Goal: Task Accomplishment & Management: Manage account settings

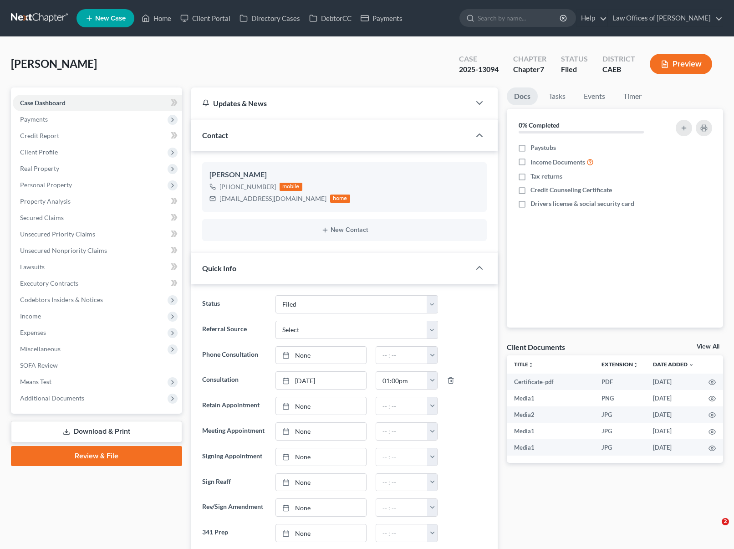
select select "5"
select select "0"
click at [173, 20] on link "Home" at bounding box center [156, 18] width 39 height 16
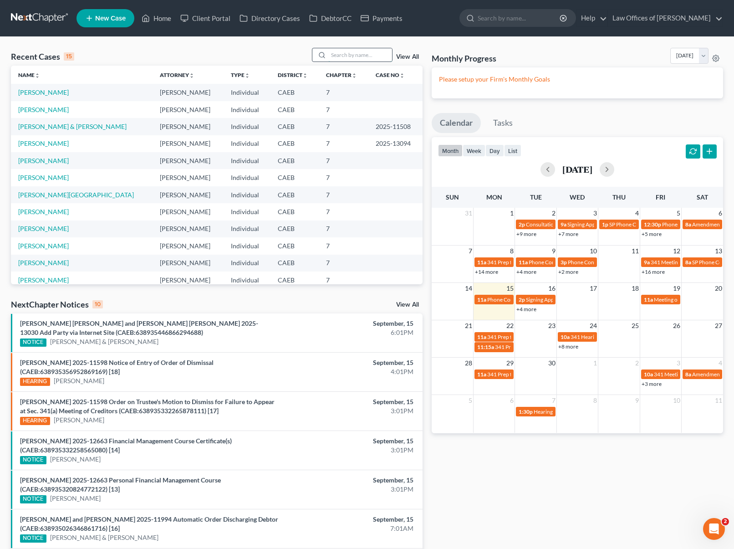
click at [348, 57] on input "search" at bounding box center [360, 54] width 64 height 13
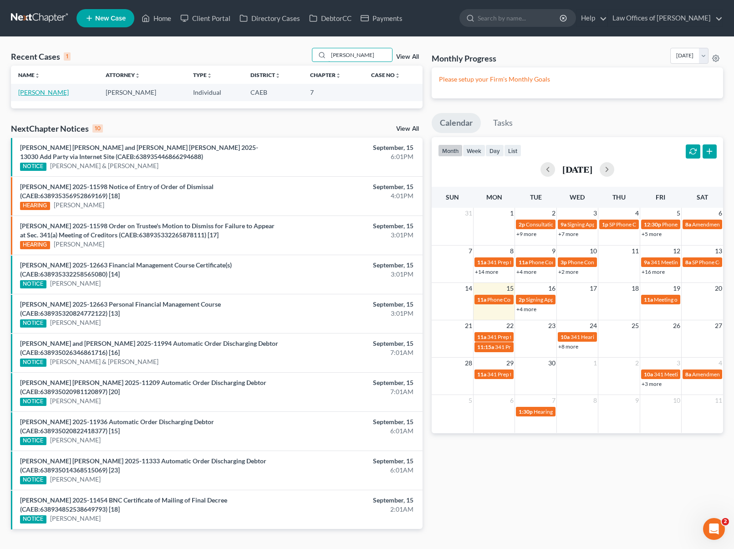
type input "[PERSON_NAME]"
click at [53, 93] on link "[PERSON_NAME]" at bounding box center [43, 92] width 51 height 8
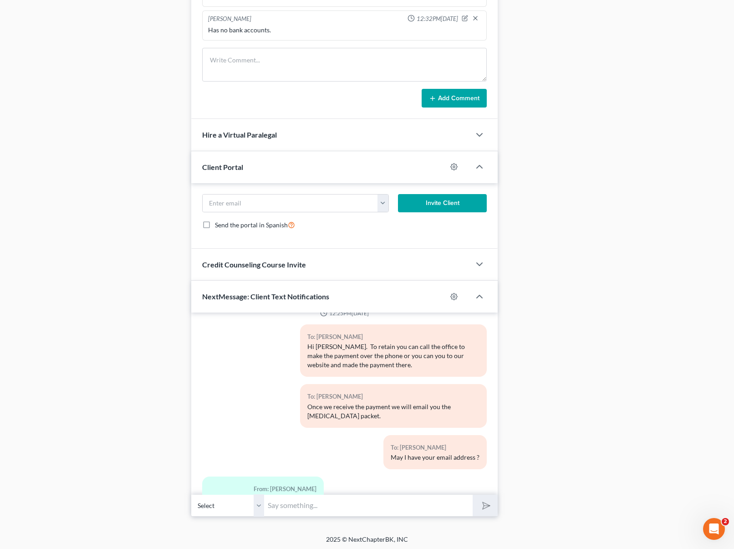
scroll to position [637, 0]
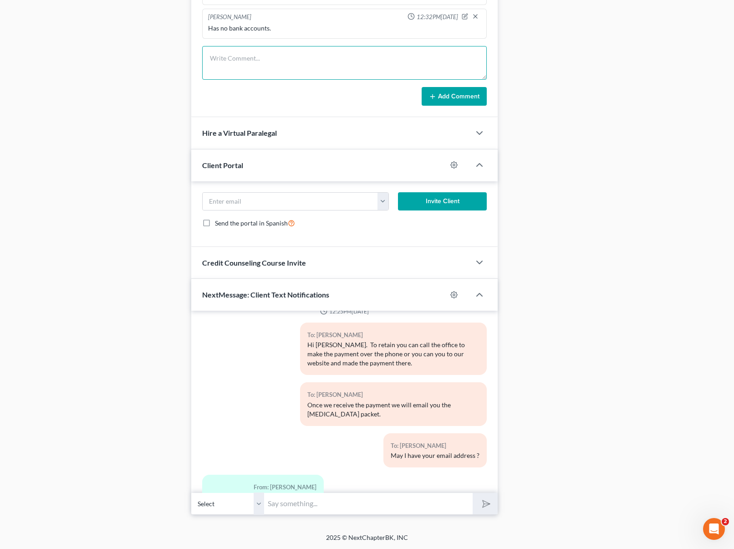
click at [227, 54] on textarea at bounding box center [344, 63] width 285 height 34
type textarea "Will bring docs. in person."
click at [450, 102] on button "Add Comment" at bounding box center [454, 96] width 65 height 19
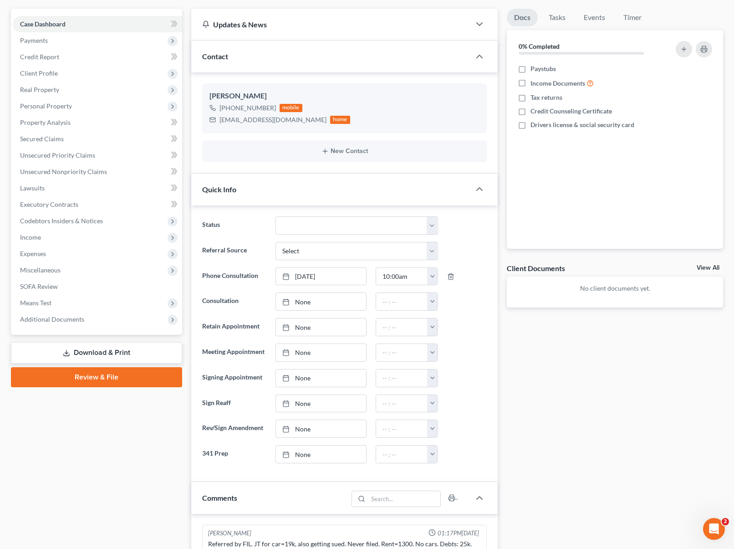
scroll to position [0, 0]
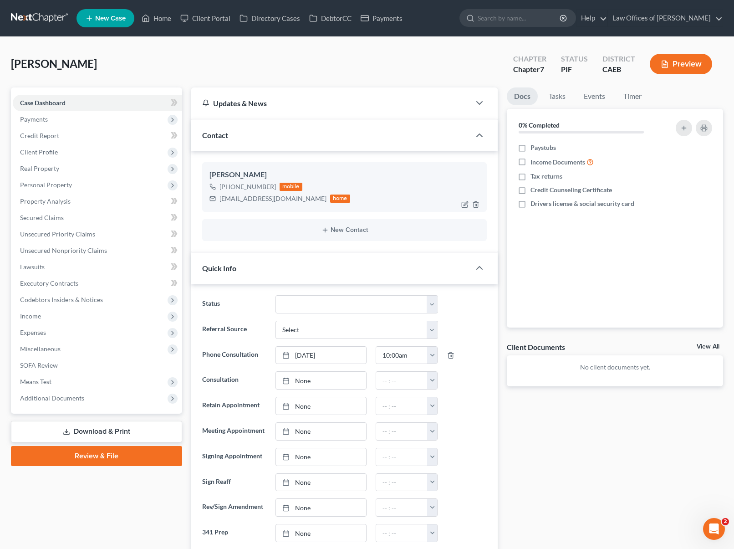
click at [226, 200] on div "[EMAIL_ADDRESS][DOMAIN_NAME]" at bounding box center [272, 198] width 107 height 9
drag, startPoint x: 224, startPoint y: 200, endPoint x: 277, endPoint y: 204, distance: 53.4
click at [277, 204] on div "[EMAIL_ADDRESS][DOMAIN_NAME] home" at bounding box center [279, 199] width 141 height 12
copy div "[EMAIL_ADDRESS][DOMAIN_NAME]"
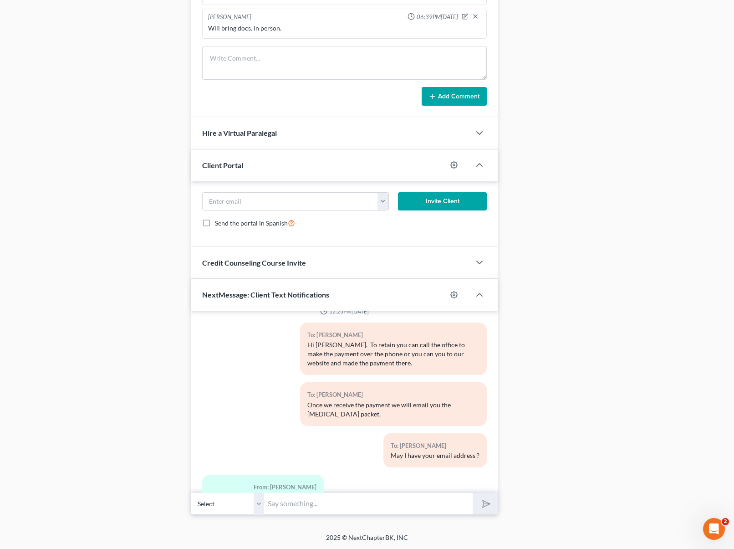
scroll to position [652, 0]
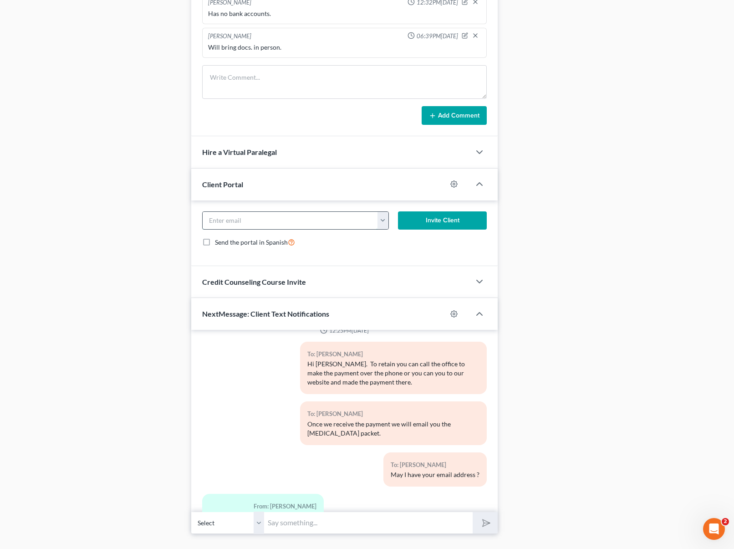
paste input "[EMAIL_ADDRESS][DOMAIN_NAME]"
type input "[EMAIL_ADDRESS][DOMAIN_NAME]"
click at [426, 222] on button "Invite Client" at bounding box center [442, 220] width 89 height 18
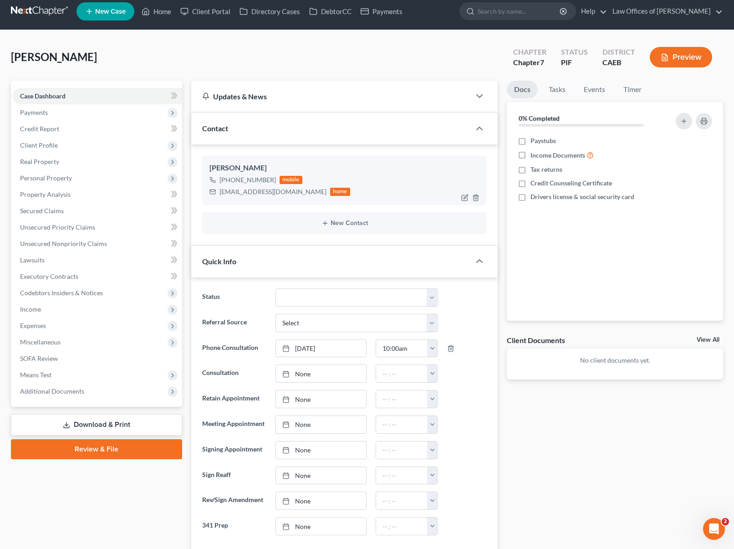
scroll to position [0, 0]
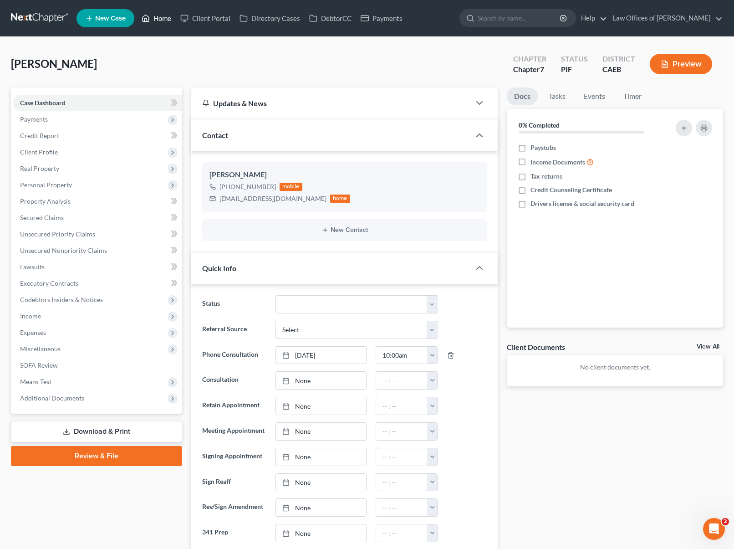
click at [153, 19] on link "Home" at bounding box center [156, 18] width 39 height 16
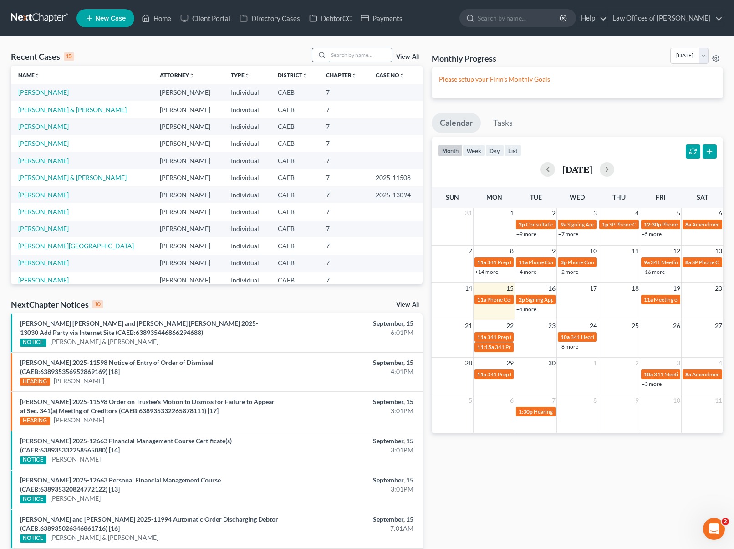
click at [365, 55] on input "search" at bounding box center [360, 54] width 64 height 13
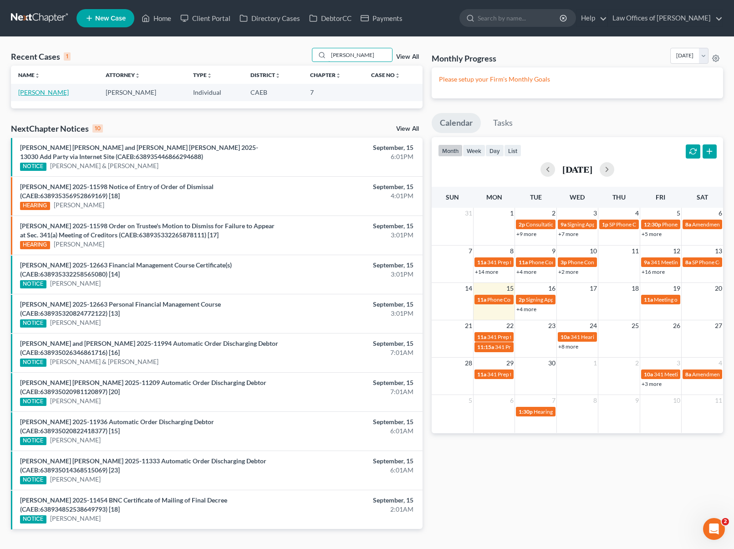
type input "[PERSON_NAME]"
click at [57, 89] on link "[PERSON_NAME]" at bounding box center [43, 92] width 51 height 8
select select "11"
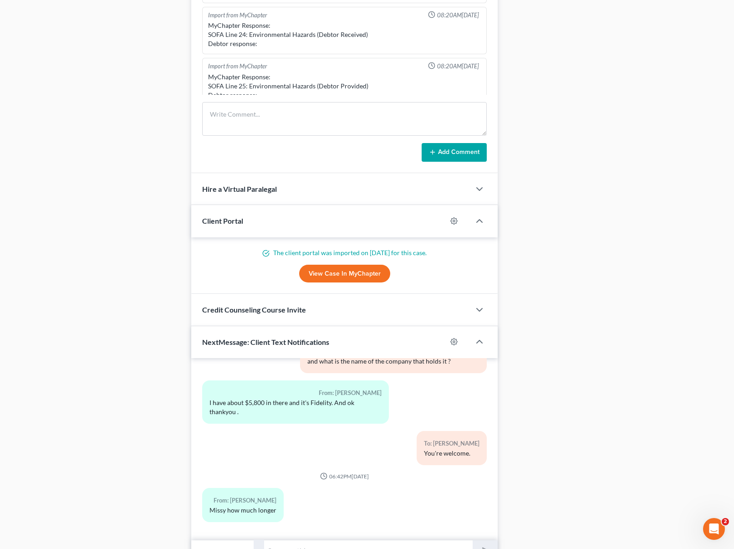
scroll to position [747, 0]
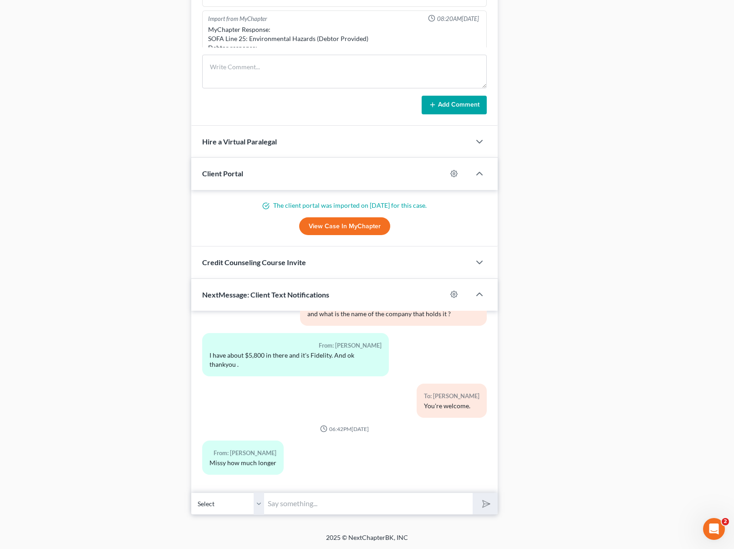
click at [311, 503] on input "text" at bounding box center [368, 503] width 209 height 22
type input "Your case will be filed for sure this month. How early can we text you ?"
click at [473, 493] on button "submit" at bounding box center [485, 503] width 25 height 21
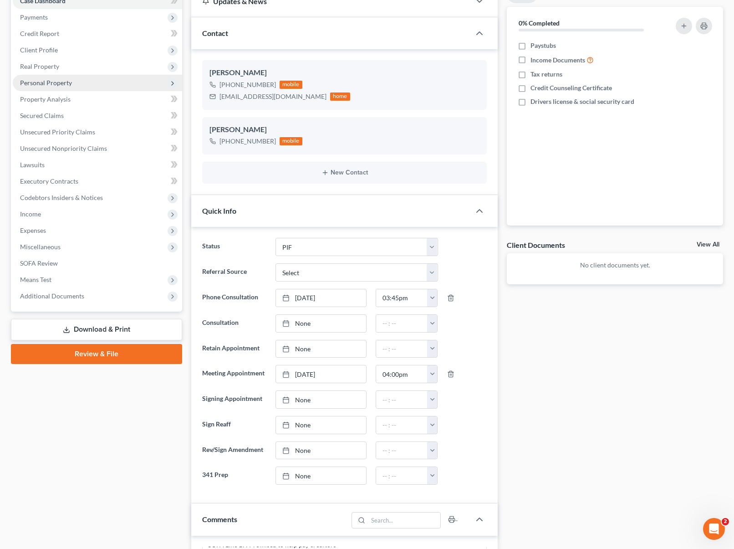
scroll to position [113, 0]
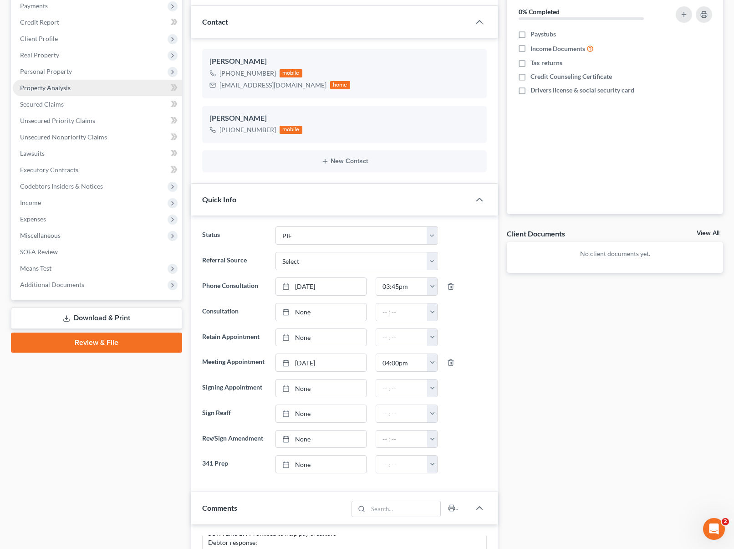
click at [84, 88] on link "Property Analysis" at bounding box center [97, 88] width 169 height 16
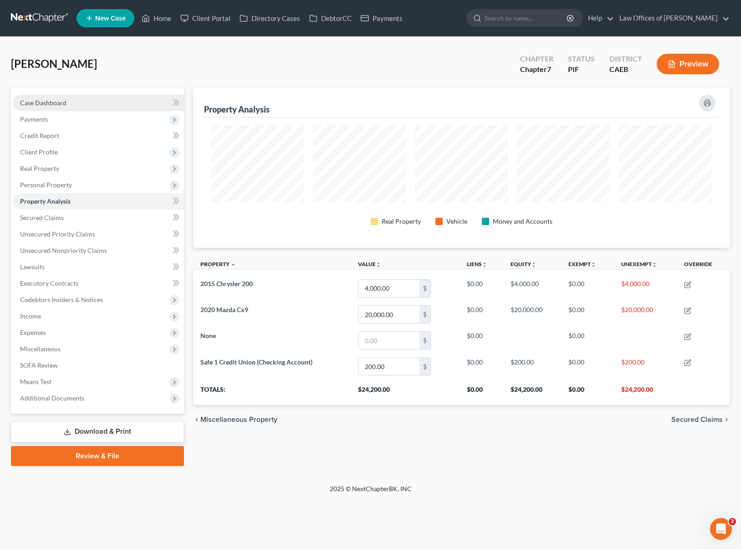
click at [109, 103] on link "Case Dashboard" at bounding box center [98, 103] width 171 height 16
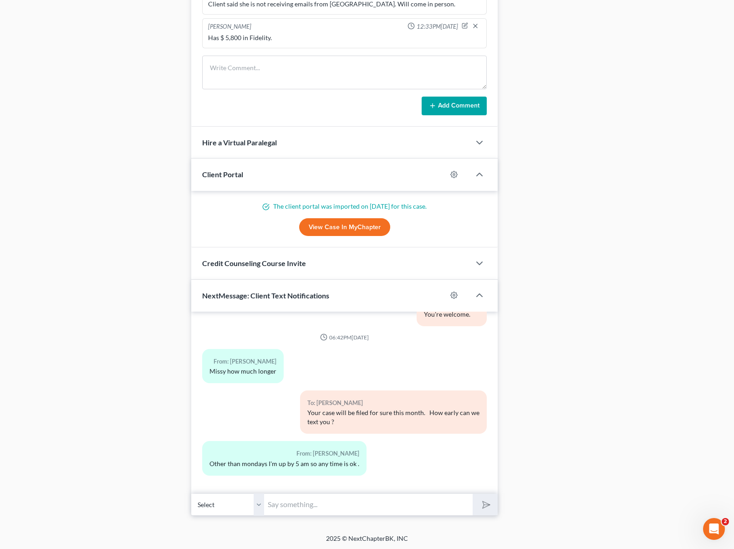
scroll to position [732, 0]
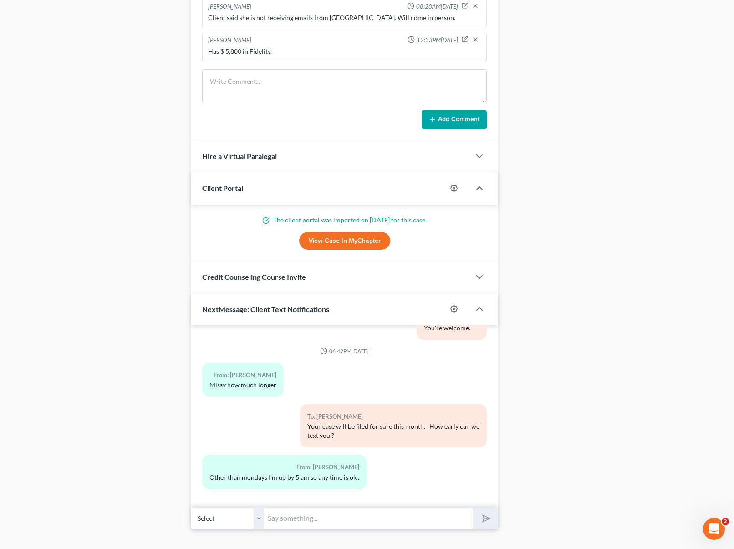
click at [322, 520] on input "text" at bounding box center [368, 518] width 209 height 22
type input "Sounds good."
click at [473, 507] on button "submit" at bounding box center [485, 517] width 25 height 21
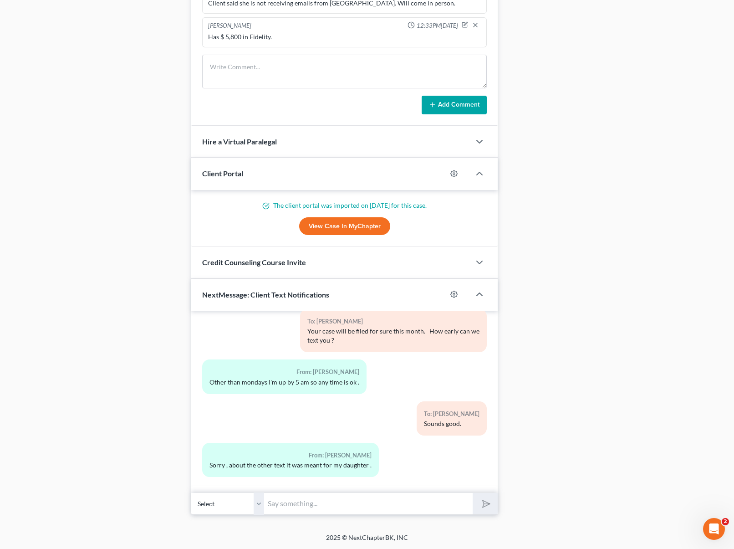
scroll to position [4879, 0]
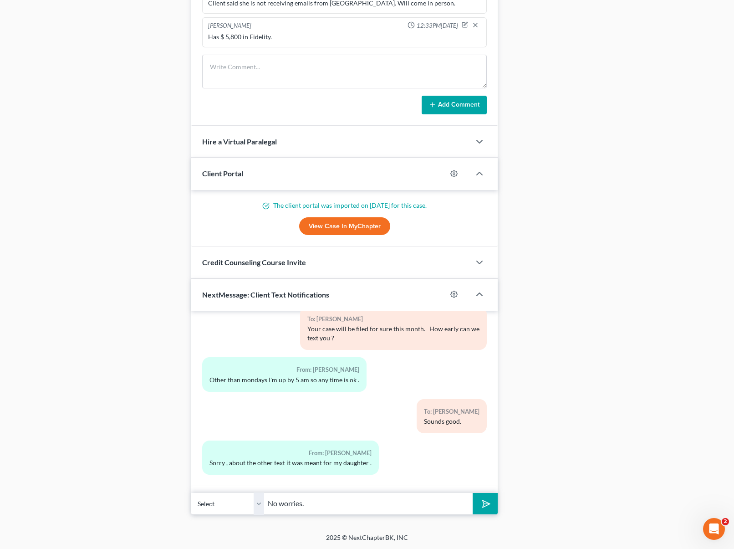
type input "No worries."
click at [473, 493] on button "submit" at bounding box center [485, 503] width 25 height 21
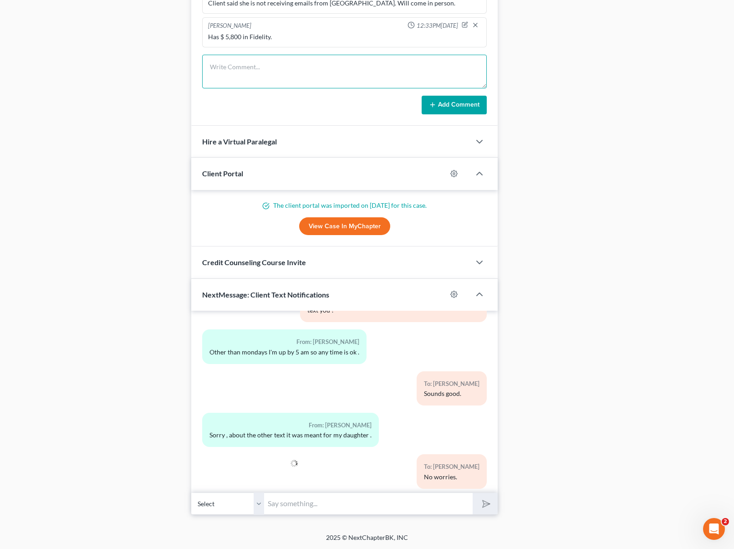
click at [238, 71] on textarea at bounding box center [344, 72] width 285 height 34
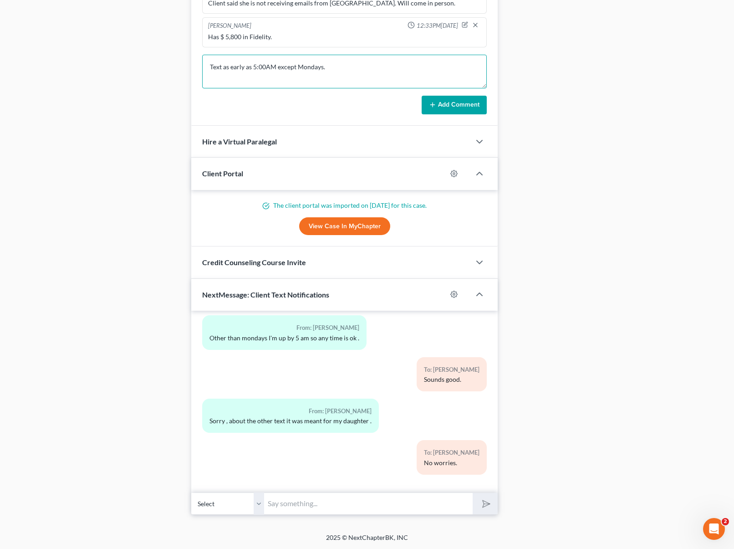
type textarea "Text as early as 5:00AM except Mondays."
click at [454, 108] on button "Add Comment" at bounding box center [454, 105] width 65 height 19
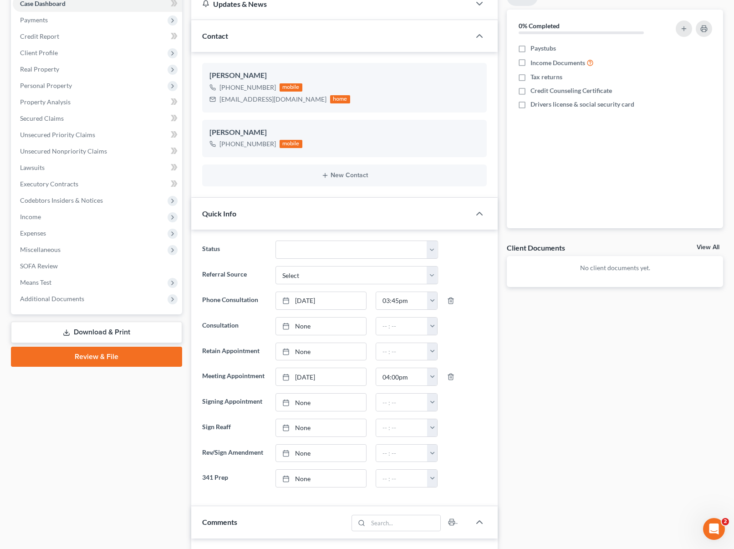
scroll to position [0, 0]
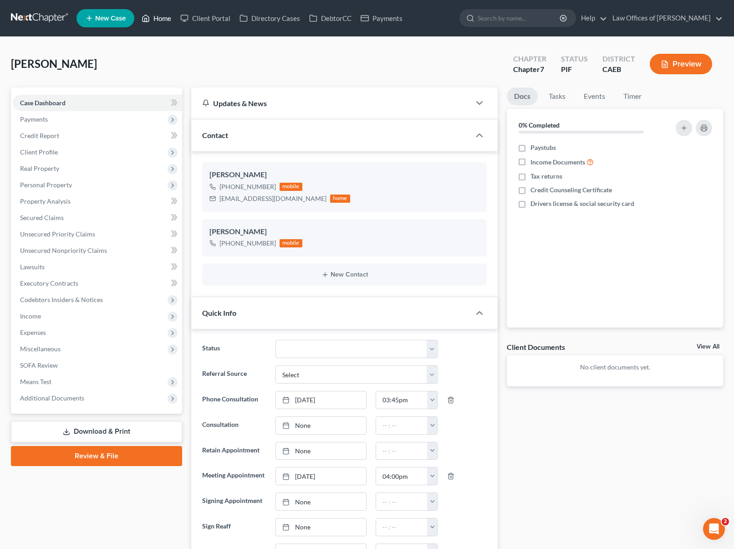
click at [157, 20] on link "Home" at bounding box center [156, 18] width 39 height 16
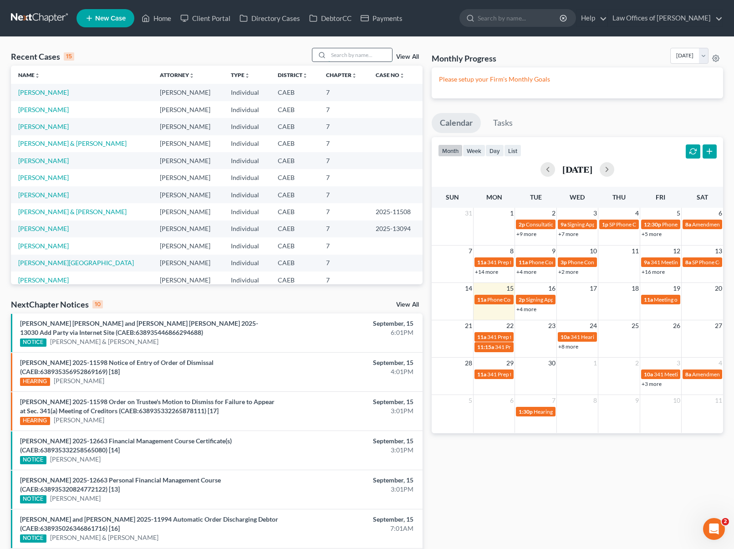
click at [355, 57] on input "search" at bounding box center [360, 54] width 64 height 13
type input "[PERSON_NAME]"
click at [39, 112] on link "[PERSON_NAME]" at bounding box center [43, 110] width 51 height 8
select select "11"
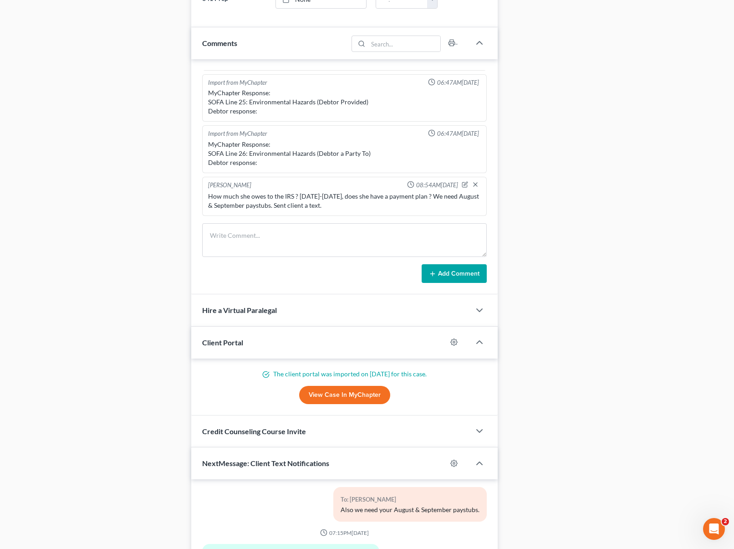
scroll to position [791, 0]
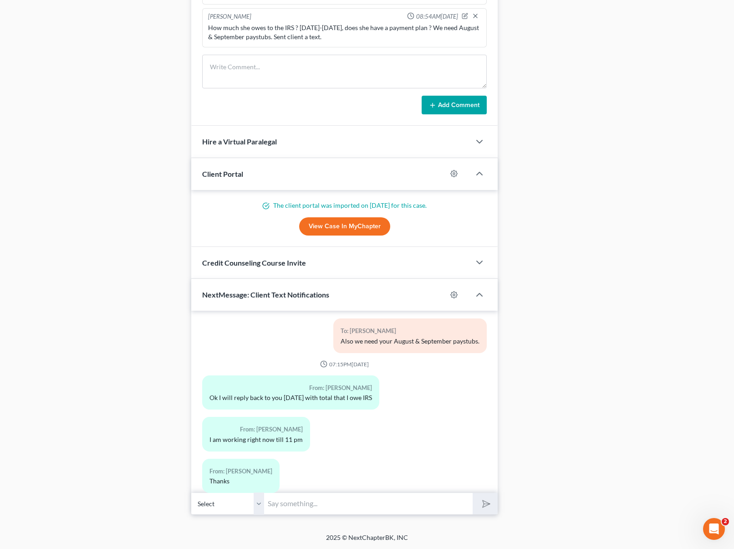
click at [301, 496] on input "text" at bounding box center [368, 503] width 209 height 22
type input "Sounds good. How early can we text you in the morning ?"
click at [473, 493] on button "submit" at bounding box center [485, 503] width 25 height 21
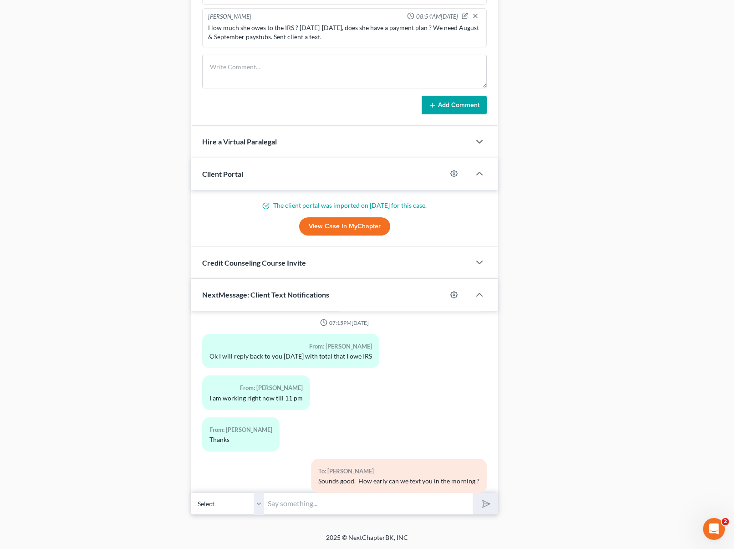
scroll to position [854, 0]
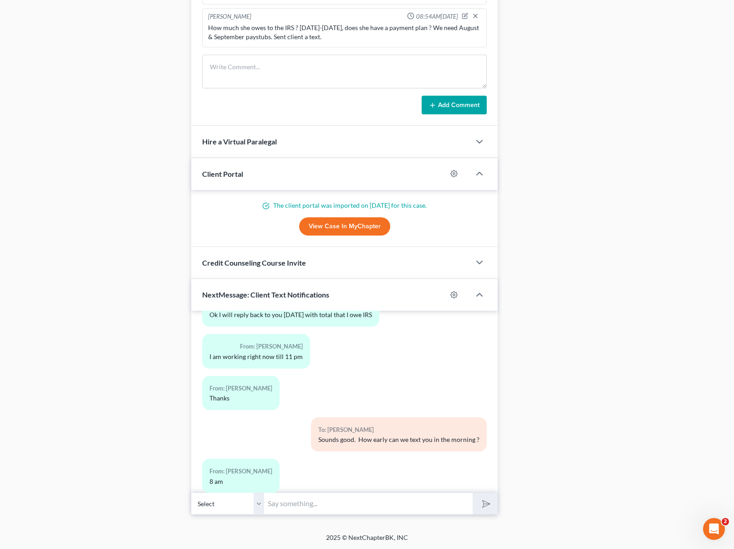
click at [293, 503] on input "text" at bounding box center [368, 503] width 209 height 22
type input "Ok, also please email us your paystubs from August to September."
click at [489, 505] on icon "submit" at bounding box center [484, 503] width 9 height 9
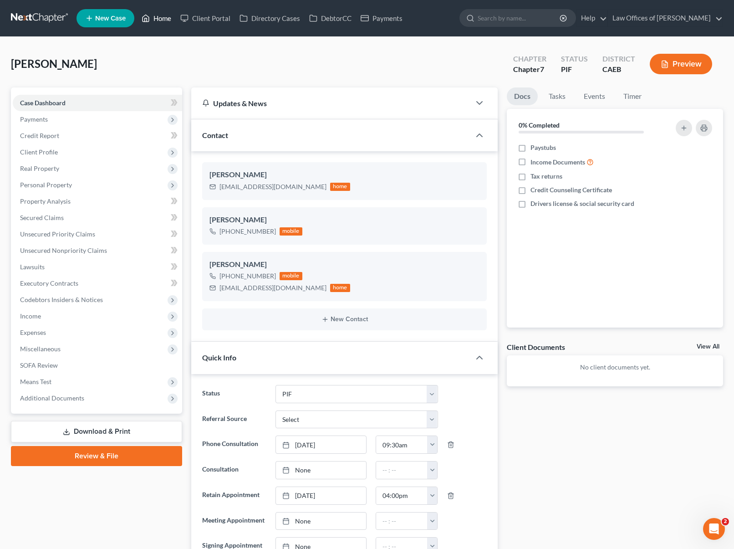
click at [169, 23] on link "Home" at bounding box center [156, 18] width 39 height 16
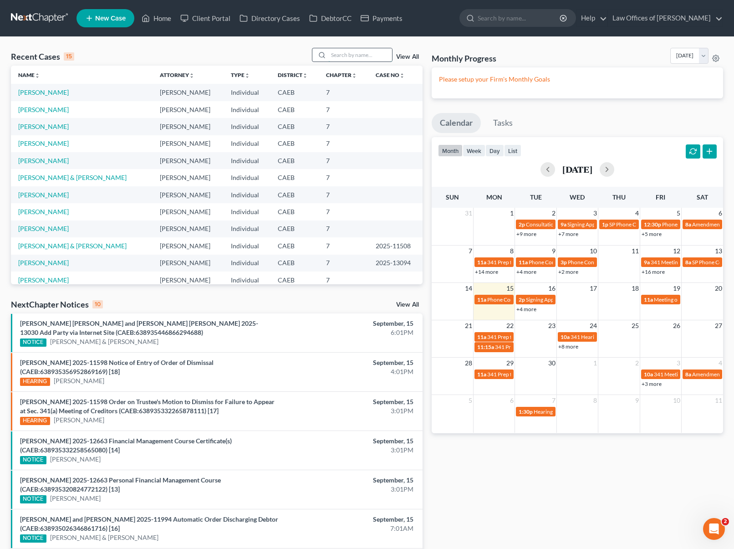
click at [347, 52] on input "search" at bounding box center [360, 54] width 64 height 13
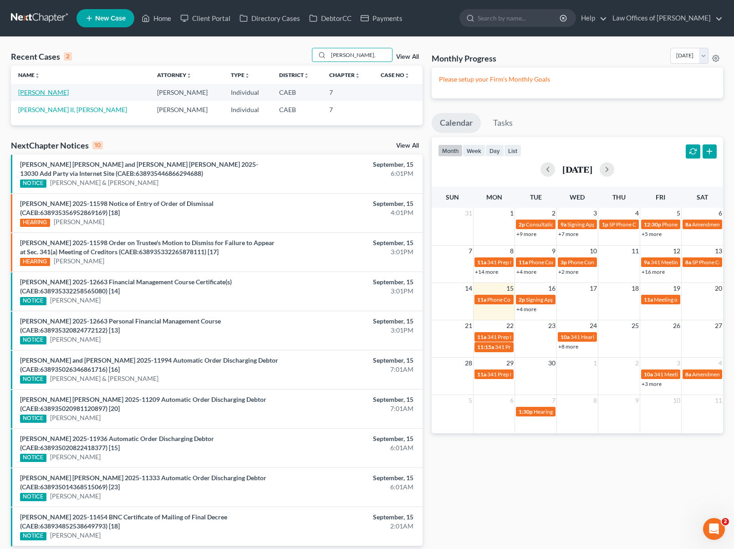
type input "[PERSON_NAME],"
click at [30, 94] on link "[PERSON_NAME]" at bounding box center [43, 92] width 51 height 8
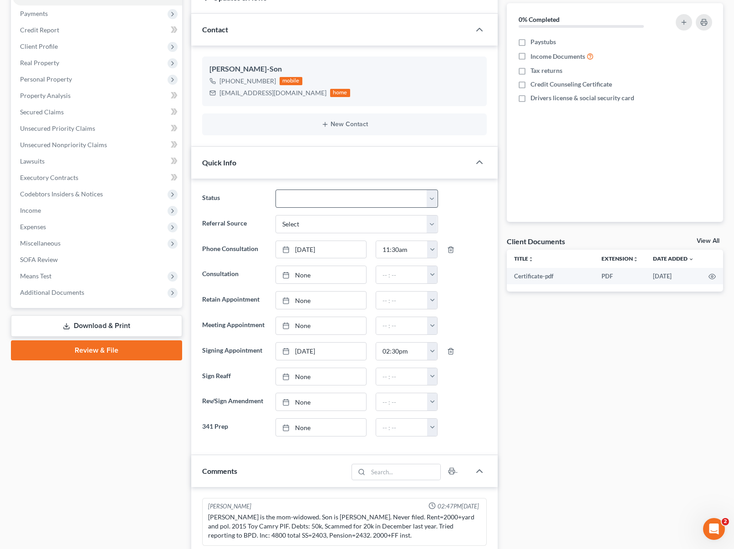
scroll to position [106, 0]
click at [82, 95] on link "Property Analysis" at bounding box center [97, 95] width 169 height 16
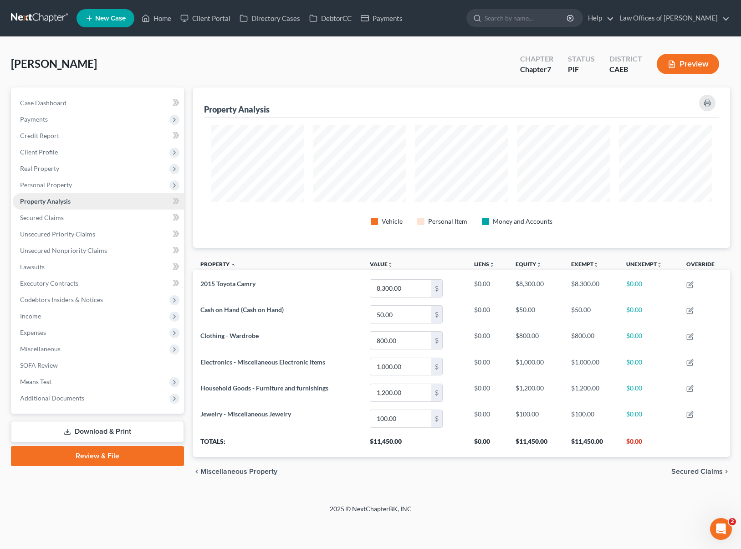
scroll to position [455230, 454853]
click at [126, 430] on link "Download & Print" at bounding box center [97, 431] width 173 height 21
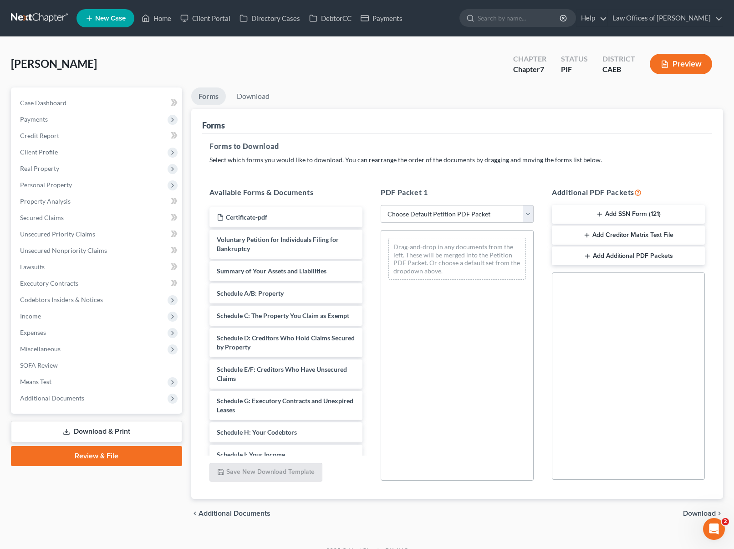
click at [529, 212] on select "Choose Default Petition PDF Packet Complete Bankruptcy Petition (all forms and …" at bounding box center [457, 214] width 153 height 18
select select "4"
click at [381, 205] on select "Choose Default Petition PDF Packet Complete Bankruptcy Petition (all forms and …" at bounding box center [457, 214] width 153 height 18
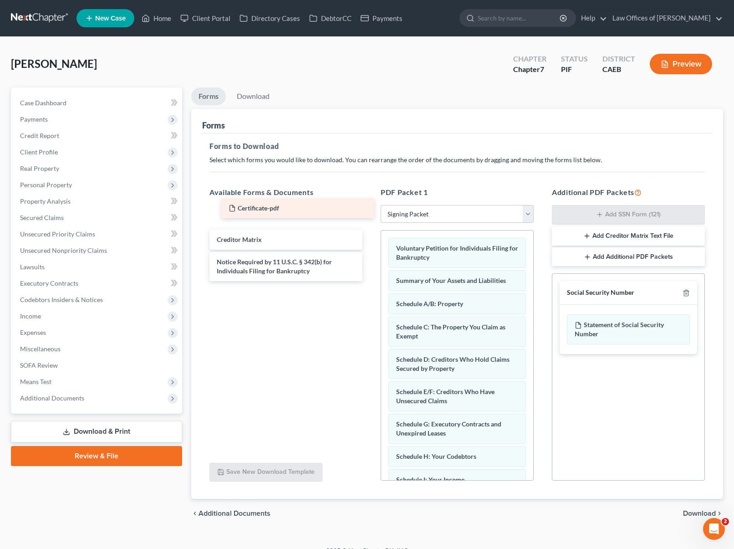
drag, startPoint x: 302, startPoint y: 216, endPoint x: 314, endPoint y: 207, distance: 14.7
click at [314, 207] on div "Certificate-pdf Certificate-pdf Certificate-pdf Creditor Matrix Notice Required…" at bounding box center [286, 244] width 168 height 74
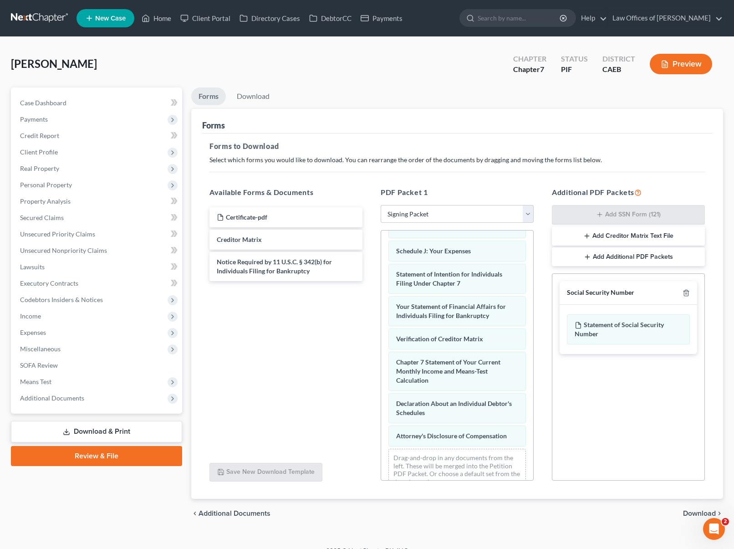
scroll to position [219, 0]
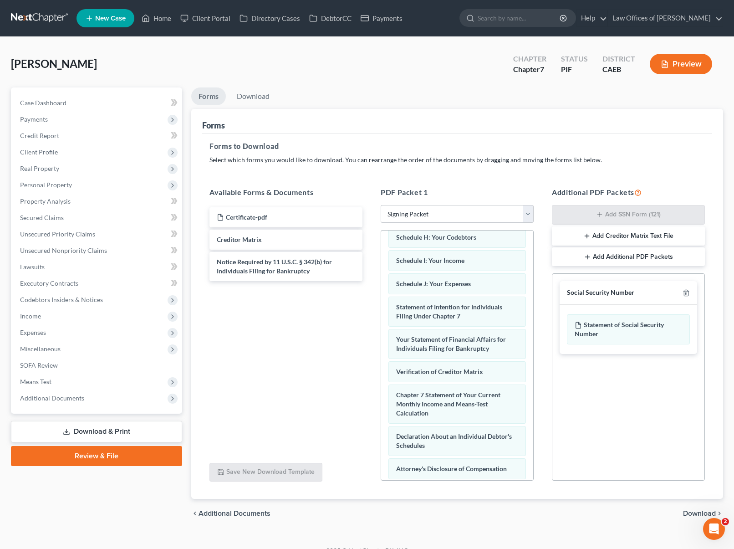
click at [702, 510] on span "Download" at bounding box center [699, 513] width 33 height 7
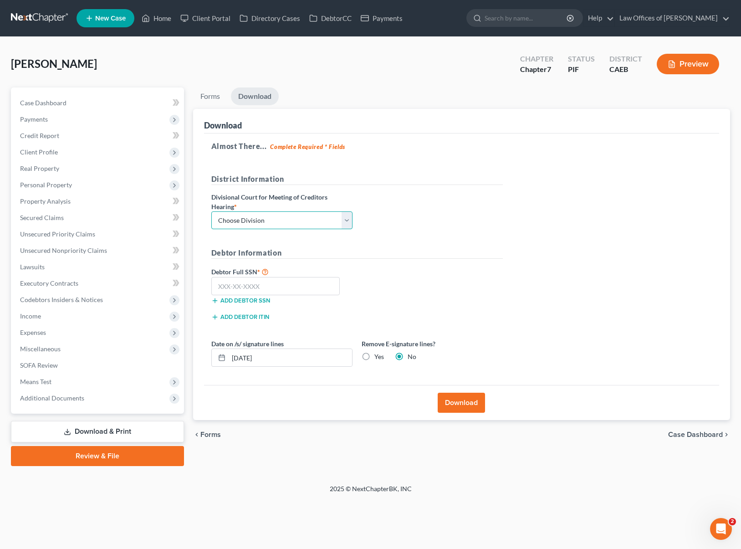
click at [347, 220] on select "Choose Division Fresno Modesto [GEOGRAPHIC_DATA]" at bounding box center [281, 220] width 141 height 18
select select "0"
click at [211, 211] on select "Choose Division Fresno Modesto [GEOGRAPHIC_DATA]" at bounding box center [281, 220] width 141 height 18
drag, startPoint x: 299, startPoint y: 286, endPoint x: 329, endPoint y: 281, distance: 30.8
click at [299, 286] on input "text" at bounding box center [275, 286] width 129 height 18
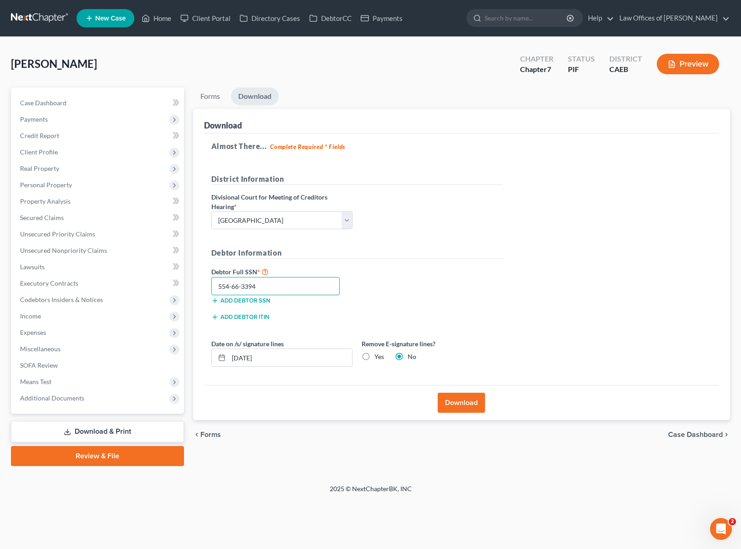
type input "554-66-3394"
click at [453, 395] on button "Download" at bounding box center [461, 403] width 47 height 20
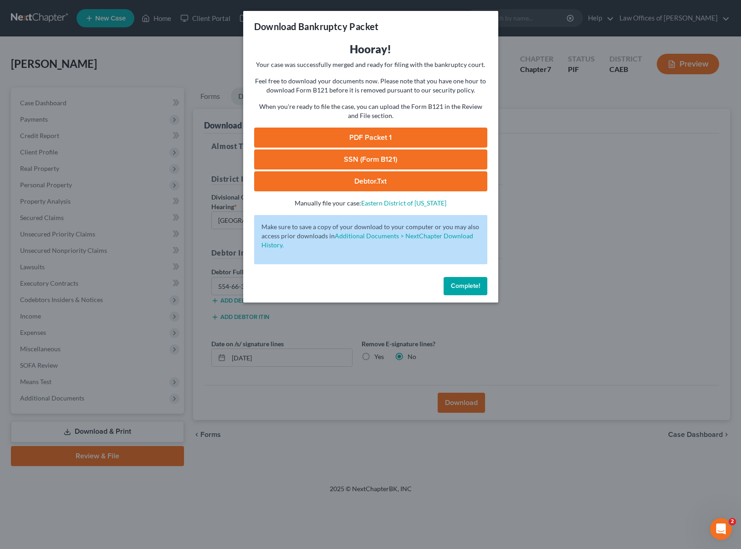
click at [387, 153] on link "SSN (Form B121)" at bounding box center [370, 159] width 233 height 20
click at [366, 133] on link "PDF Packet 1" at bounding box center [370, 138] width 233 height 20
drag, startPoint x: 467, startPoint y: 281, endPoint x: 379, endPoint y: 268, distance: 89.3
click at [468, 283] on button "Complete!" at bounding box center [466, 286] width 44 height 18
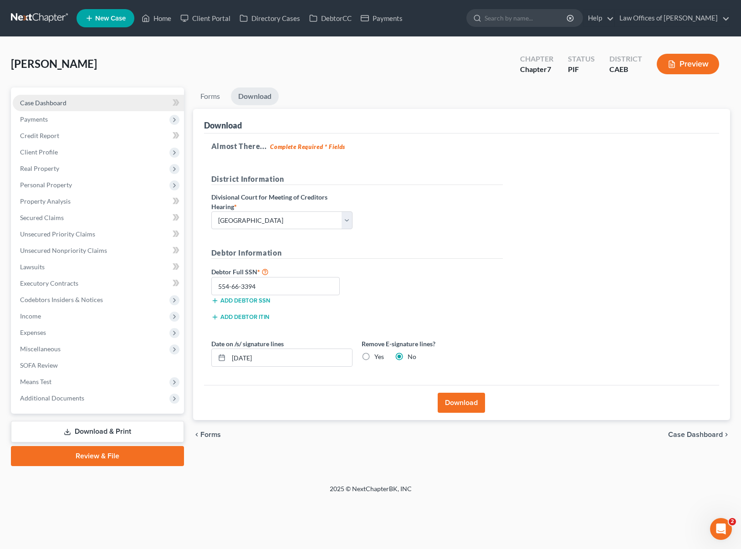
drag, startPoint x: 72, startPoint y: 106, endPoint x: 66, endPoint y: 105, distance: 6.0
click at [72, 106] on link "Case Dashboard" at bounding box center [98, 103] width 171 height 16
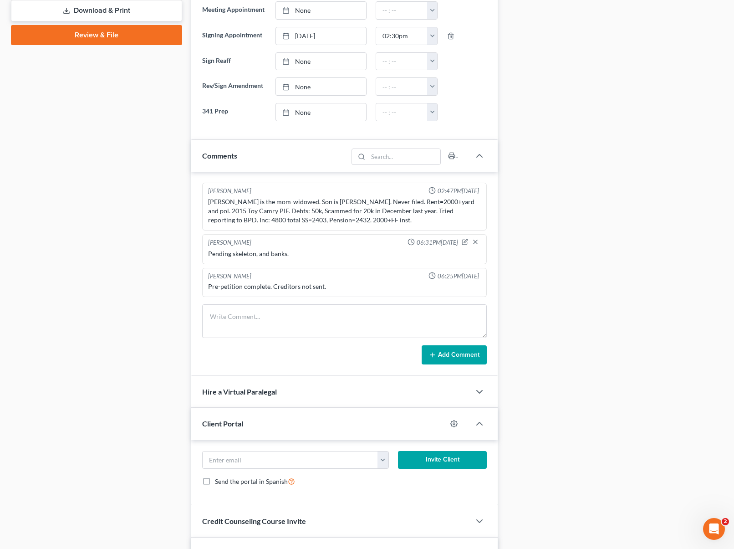
scroll to position [421, 0]
click at [224, 311] on textarea at bounding box center [344, 321] width 285 height 34
type textarea "Pending to add bank accounts."
click at [451, 354] on button "Add Comment" at bounding box center [454, 354] width 65 height 19
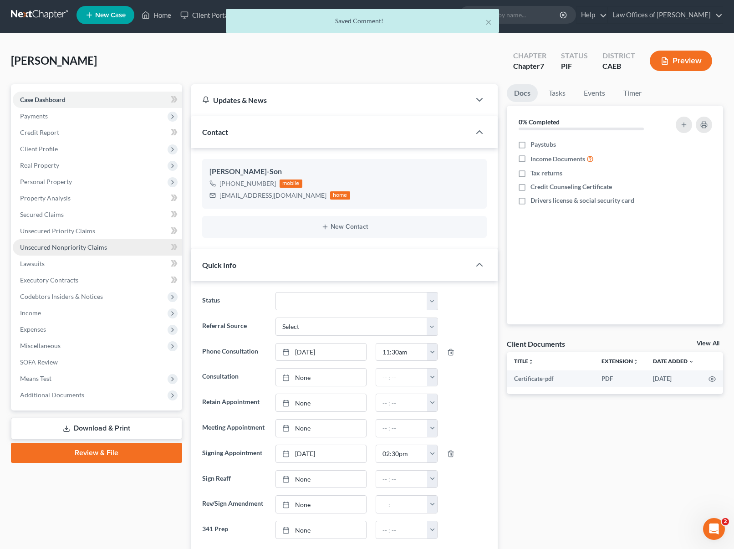
scroll to position [0, 0]
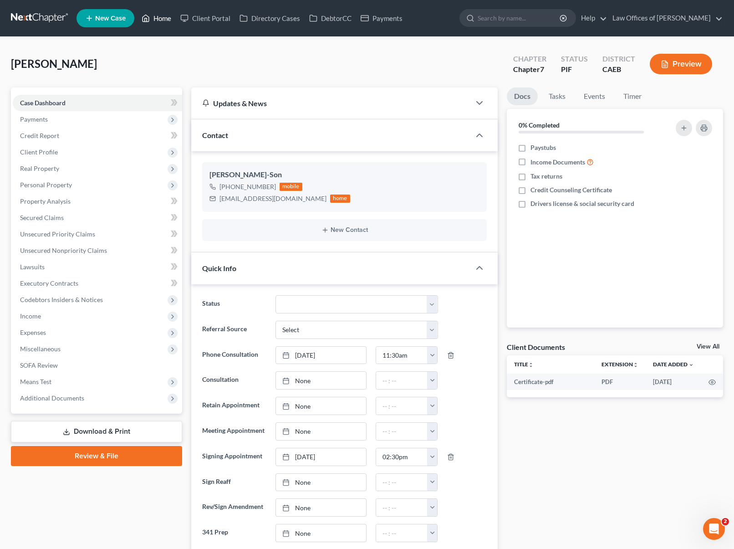
click at [167, 20] on link "Home" at bounding box center [156, 18] width 39 height 16
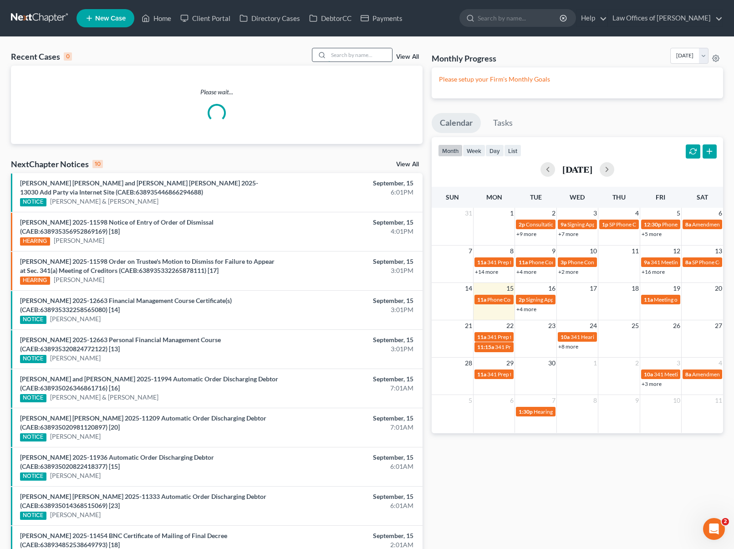
click at [354, 51] on input "search" at bounding box center [360, 54] width 64 height 13
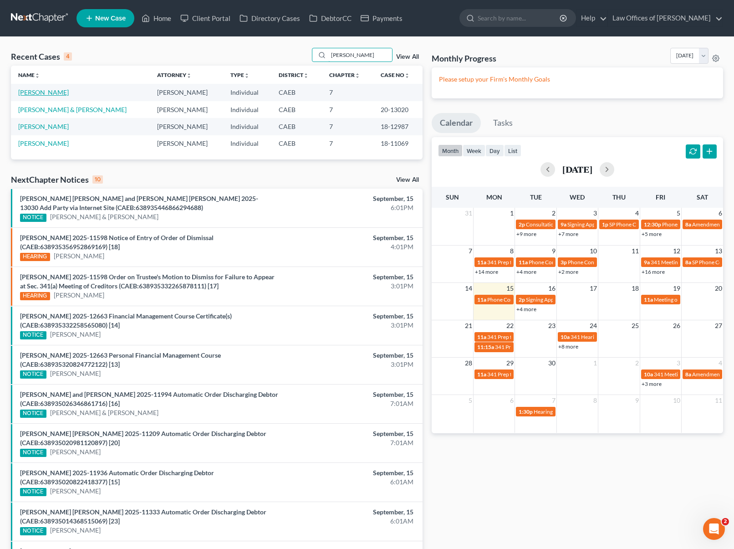
type input "[PERSON_NAME]"
click at [41, 90] on link "[PERSON_NAME]" at bounding box center [43, 92] width 51 height 8
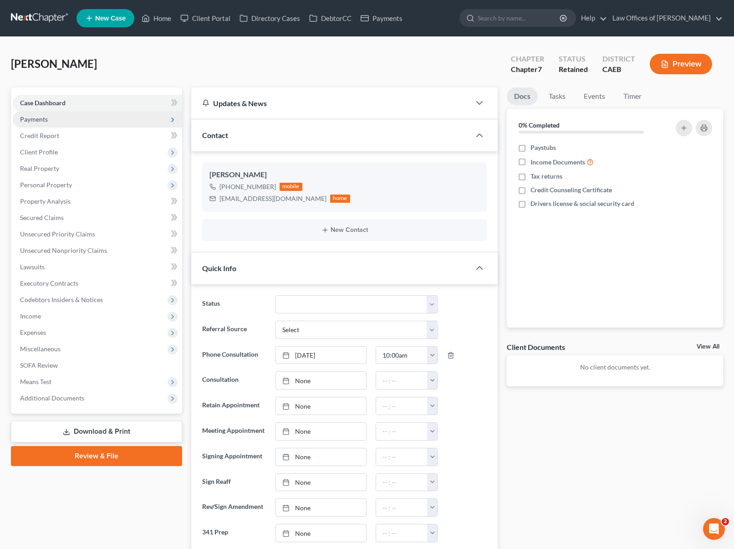
scroll to position [776, 0]
click at [57, 118] on span "Payments" at bounding box center [97, 119] width 169 height 16
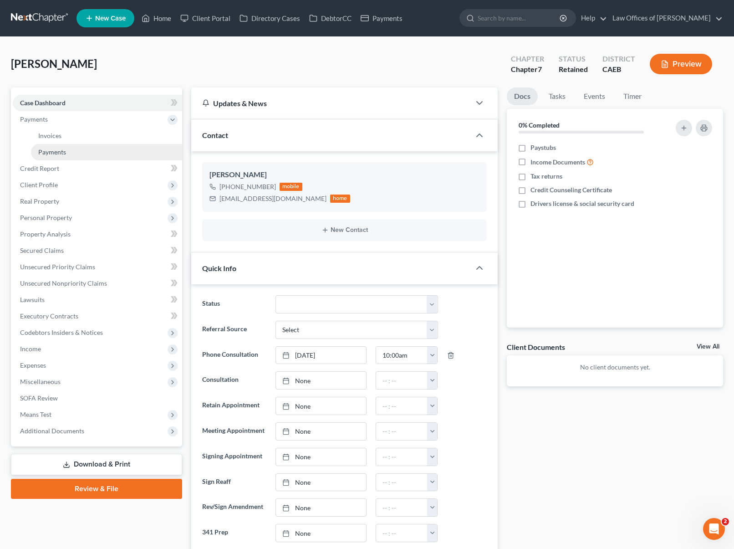
click at [80, 155] on link "Payments" at bounding box center [106, 152] width 151 height 16
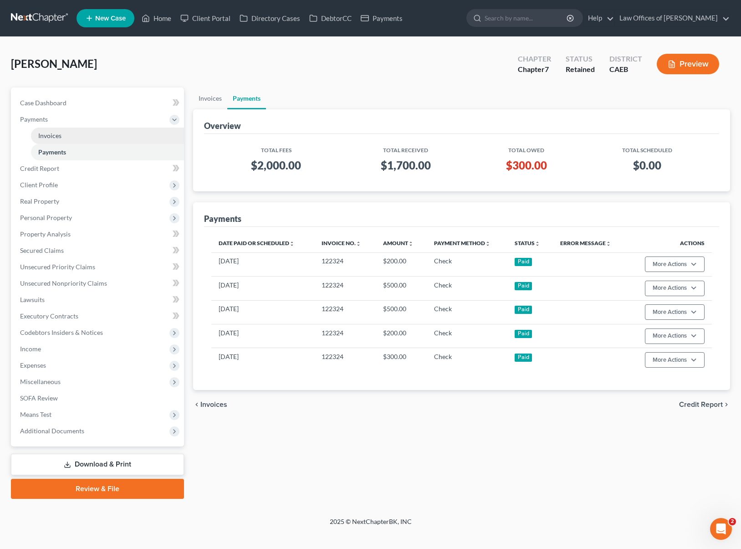
click at [63, 137] on link "Invoices" at bounding box center [107, 136] width 153 height 16
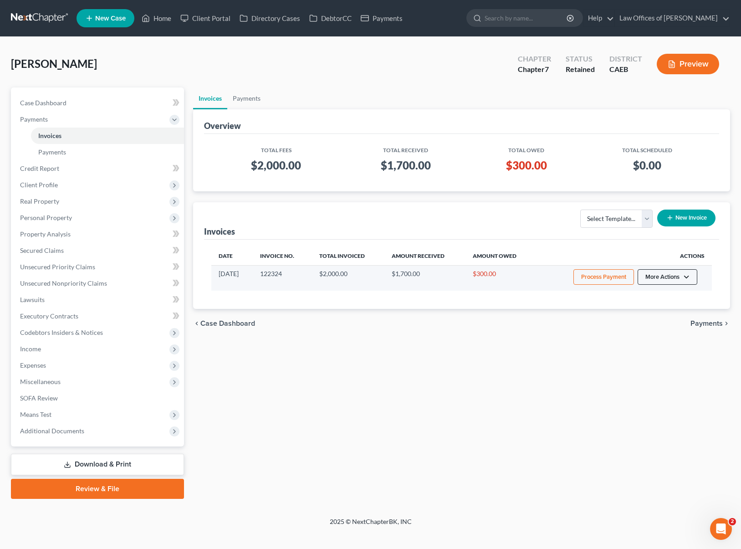
click at [684, 274] on button "More Actions" at bounding box center [668, 276] width 60 height 15
click at [637, 293] on link "View/Edit" at bounding box center [680, 295] width 107 height 15
select select "0"
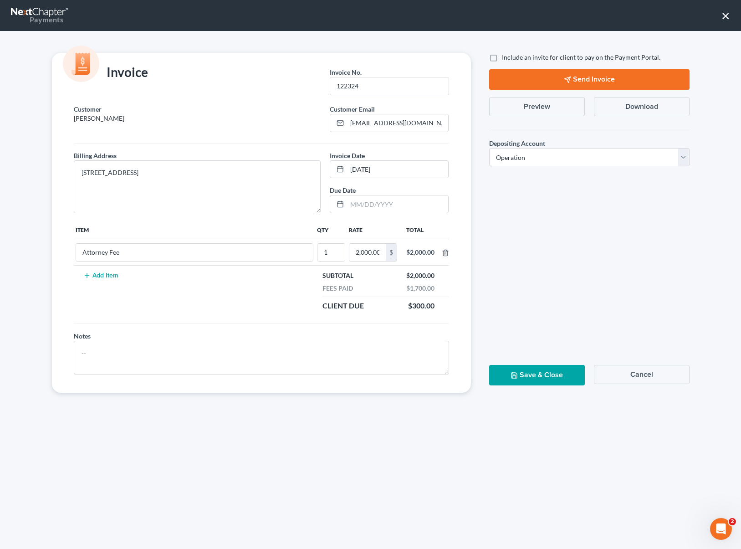
click at [569, 79] on polygon "button" at bounding box center [567, 80] width 6 height 6
click at [727, 15] on button "×" at bounding box center [725, 15] width 9 height 15
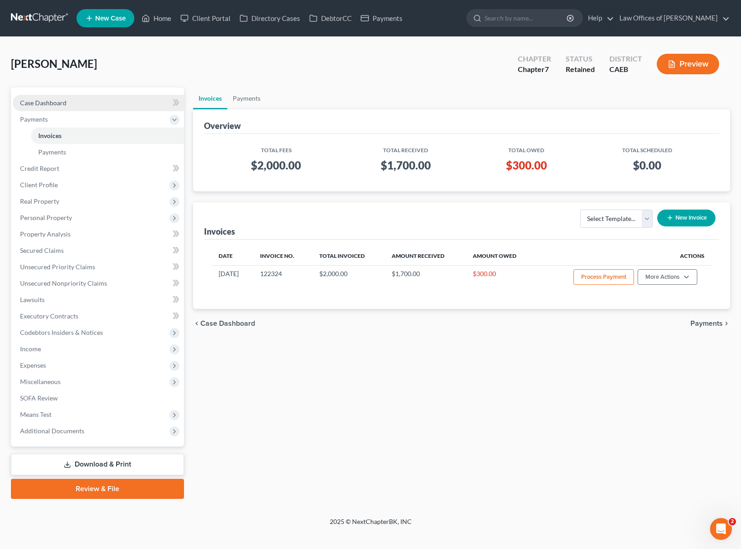
drag, startPoint x: 90, startPoint y: 105, endPoint x: 96, endPoint y: 109, distance: 7.6
click at [90, 105] on link "Case Dashboard" at bounding box center [98, 103] width 171 height 16
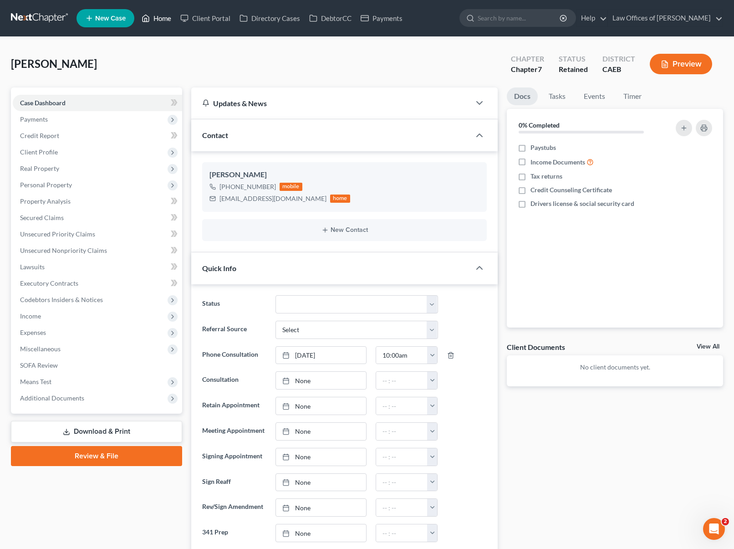
click at [163, 22] on link "Home" at bounding box center [156, 18] width 39 height 16
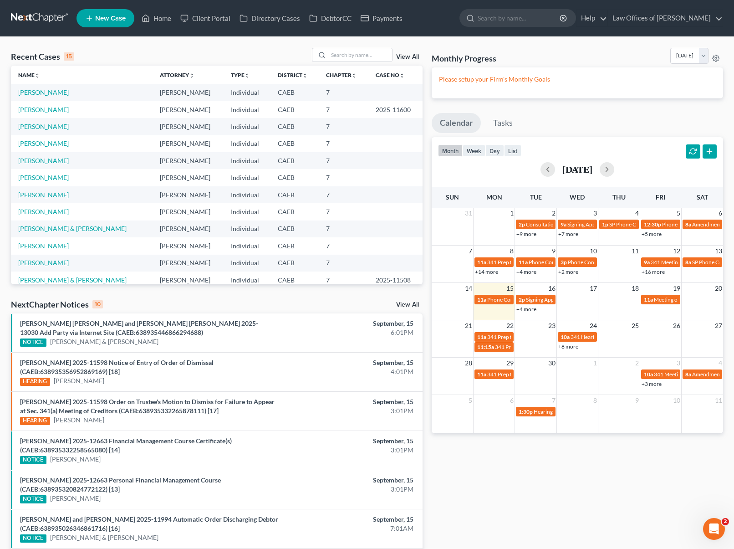
click at [529, 308] on link "+4 more" at bounding box center [526, 309] width 20 height 7
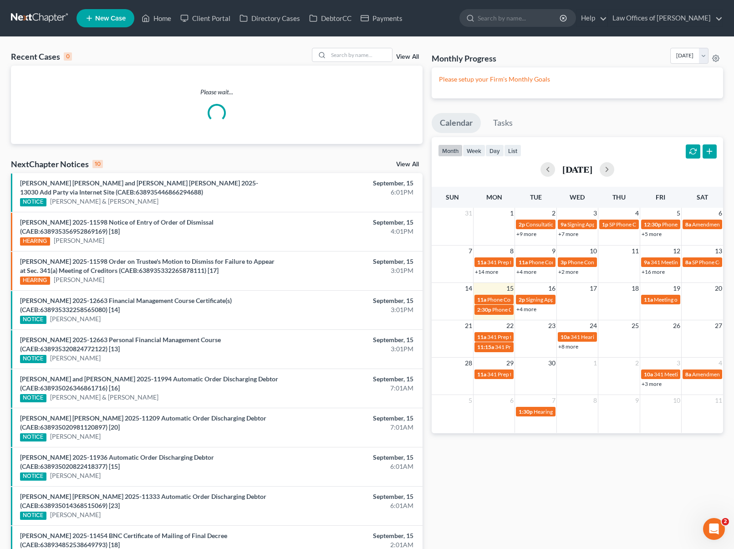
click at [524, 310] on link "+4 more" at bounding box center [526, 309] width 20 height 7
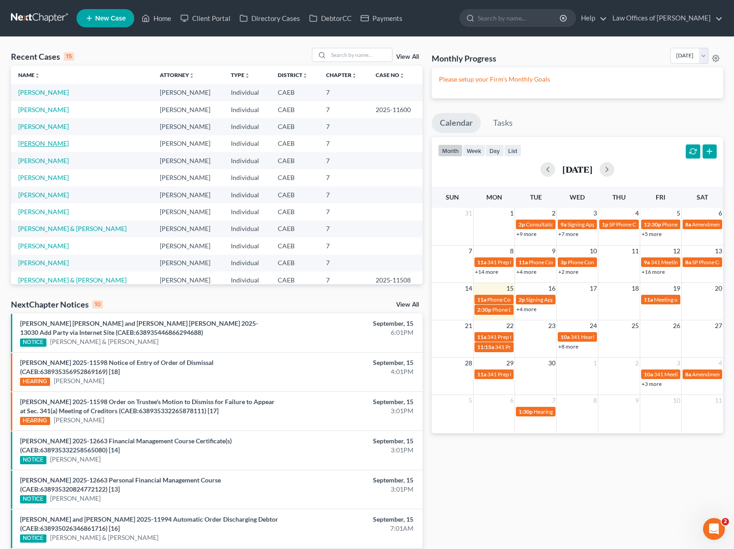
click at [59, 146] on link "[PERSON_NAME]" at bounding box center [43, 143] width 51 height 8
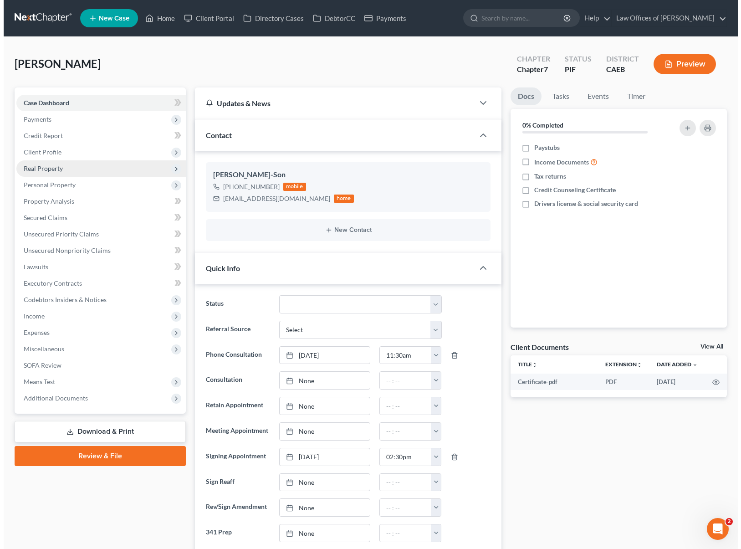
scroll to position [826, 0]
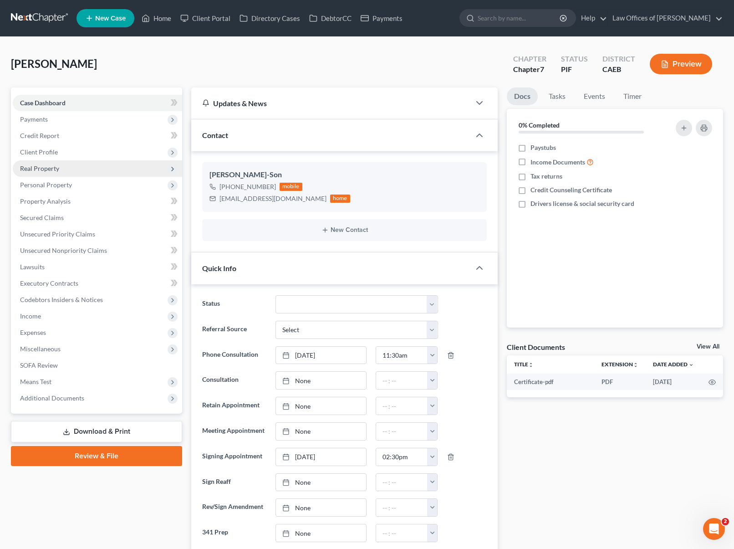
click at [59, 170] on span "Real Property" at bounding box center [97, 168] width 169 height 16
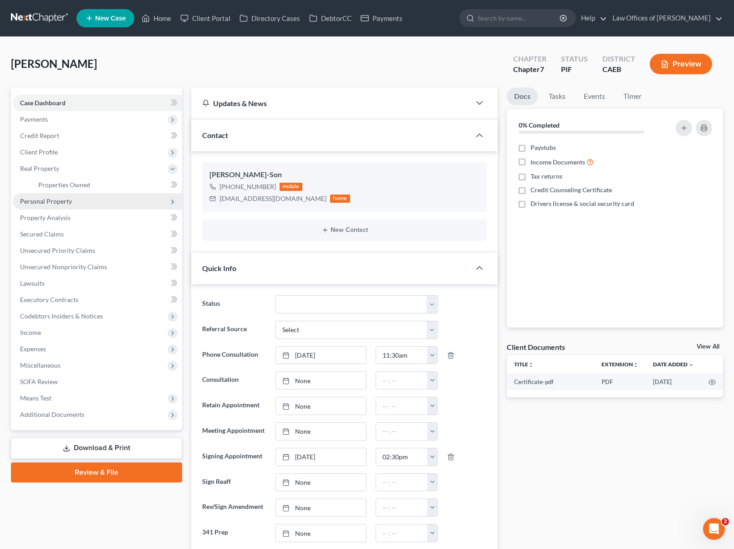
click at [77, 199] on span "Personal Property" at bounding box center [97, 201] width 169 height 16
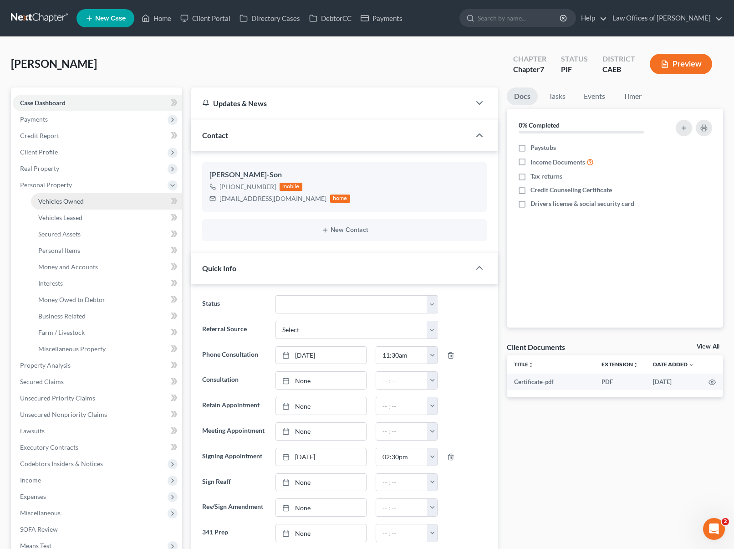
click at [90, 202] on link "Vehicles Owned" at bounding box center [106, 201] width 151 height 16
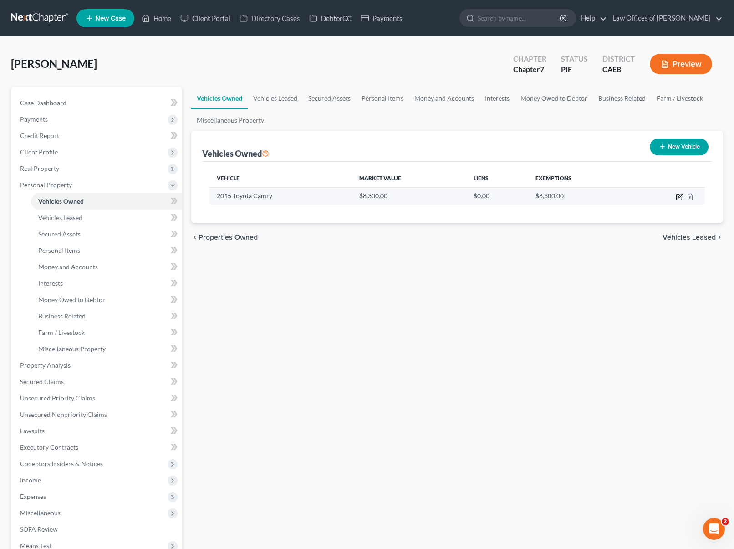
click at [680, 197] on icon "button" at bounding box center [680, 196] width 4 height 4
select select "0"
select select "11"
select select "2"
select select "0"
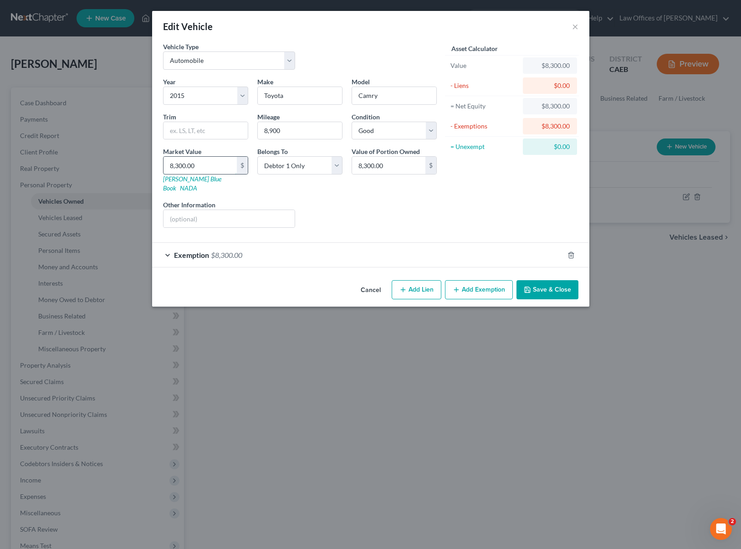
click at [204, 166] on input "8,300.00" at bounding box center [199, 165] width 73 height 17
type input "1"
type input "1.00"
type input "11"
type input "11.00"
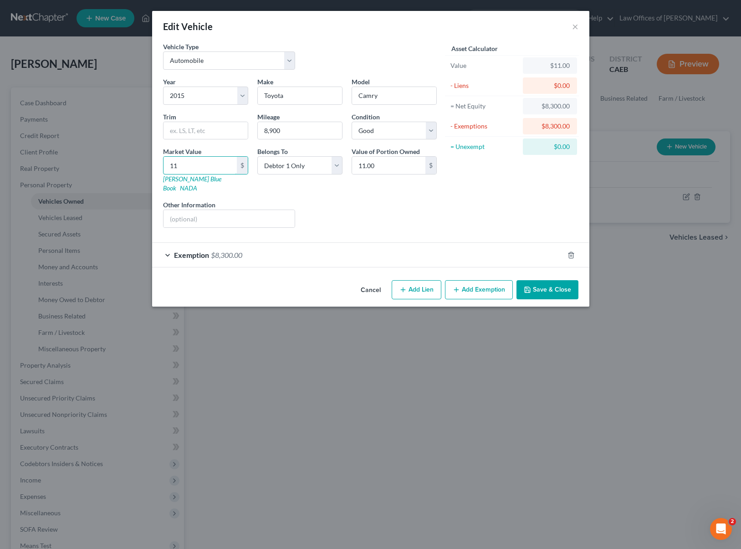
type input "115"
type input "115.00"
type input "1150"
type input "1,150.00"
type input "1,1500"
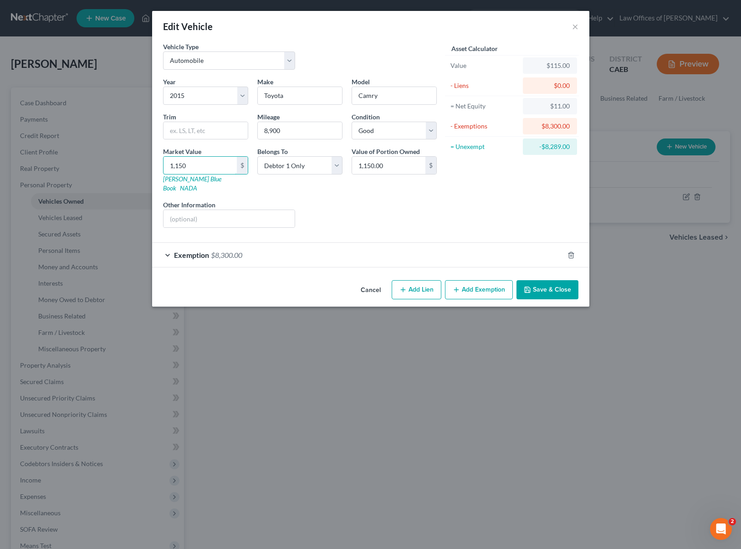
type input "11,500.00"
type input "11,500"
click at [482, 280] on button "Add Exemption" at bounding box center [479, 289] width 68 height 19
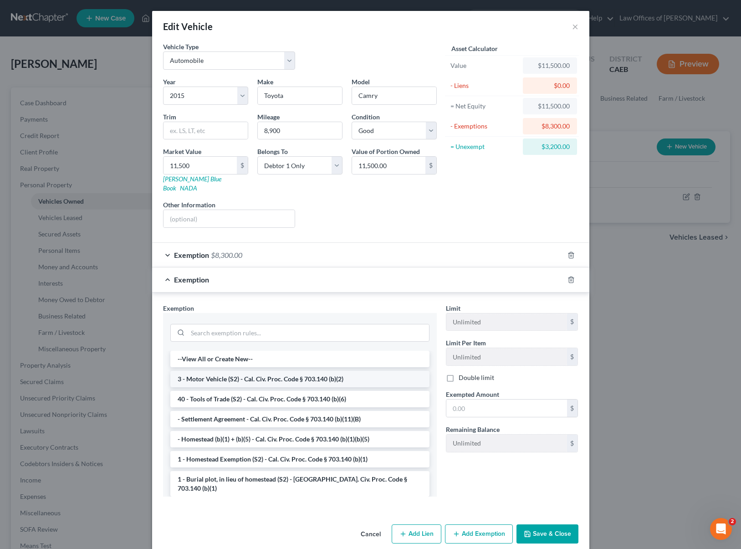
click at [295, 371] on li "3 - Motor Vehicle (S2) - Cal. Civ. Proc. Code § 703.140 (b)(2)" at bounding box center [299, 379] width 259 height 16
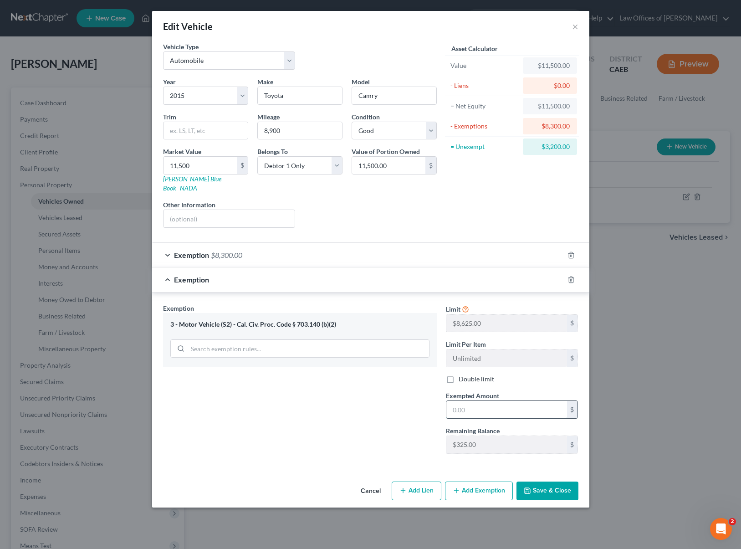
click at [486, 405] on input "text" at bounding box center [506, 409] width 121 height 17
type input "8,625"
click at [492, 485] on button "Add Exemption" at bounding box center [479, 490] width 68 height 19
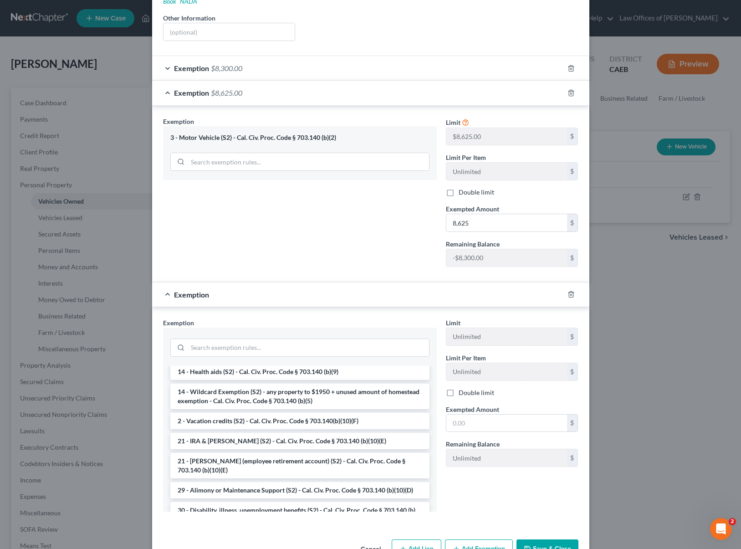
scroll to position [94, 0]
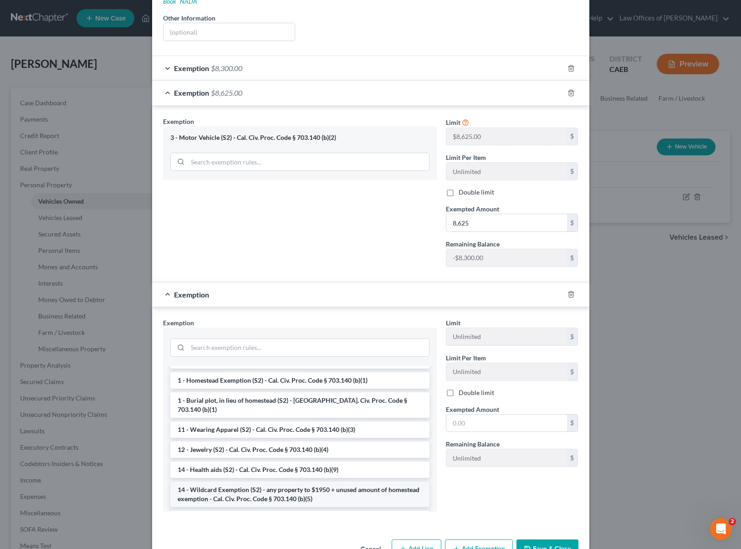
click at [322, 481] on li "14 - Wildcard Exemption (S2) - any property to $1950 + unused amount of homeste…" at bounding box center [299, 494] width 259 height 26
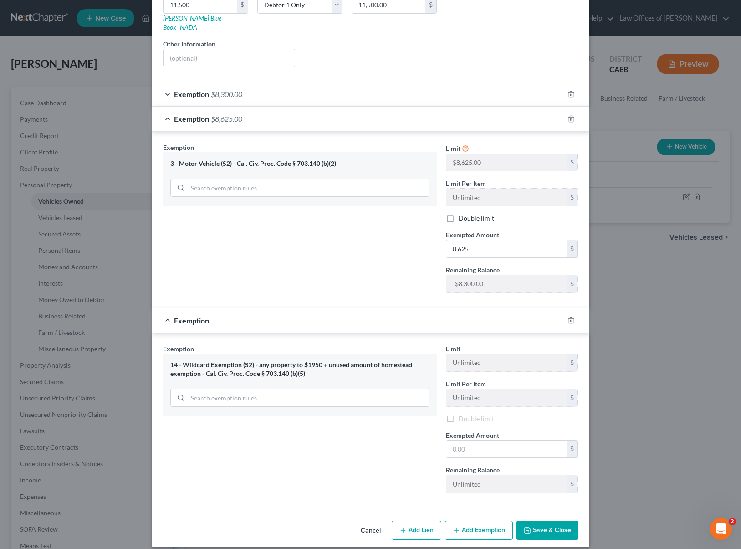
scroll to position [162, 0]
click at [568, 91] on polyline "button" at bounding box center [570, 91] width 5 height 0
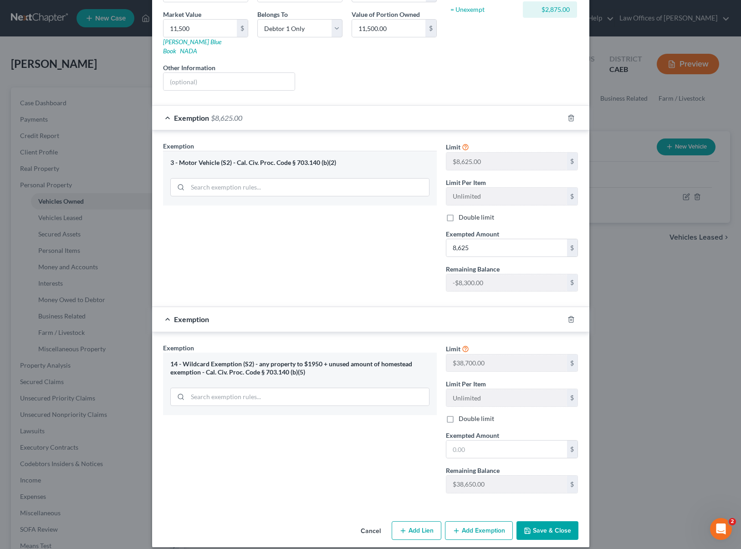
scroll to position [116, 0]
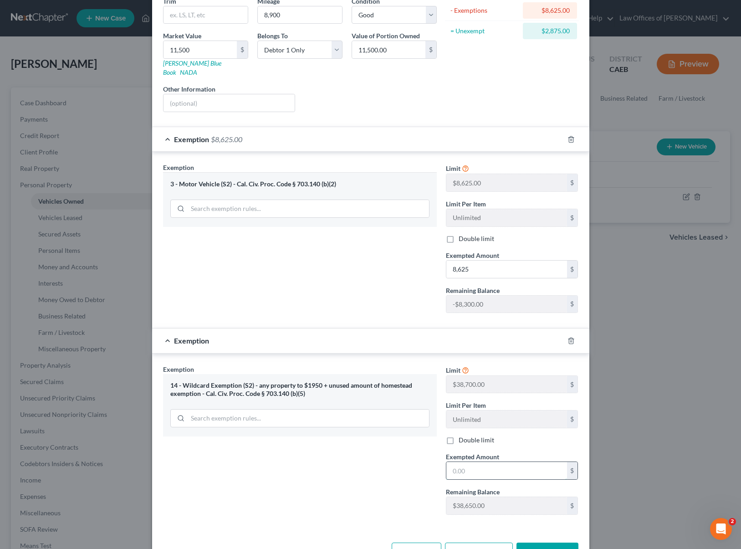
click at [483, 463] on input "text" at bounding box center [506, 470] width 121 height 17
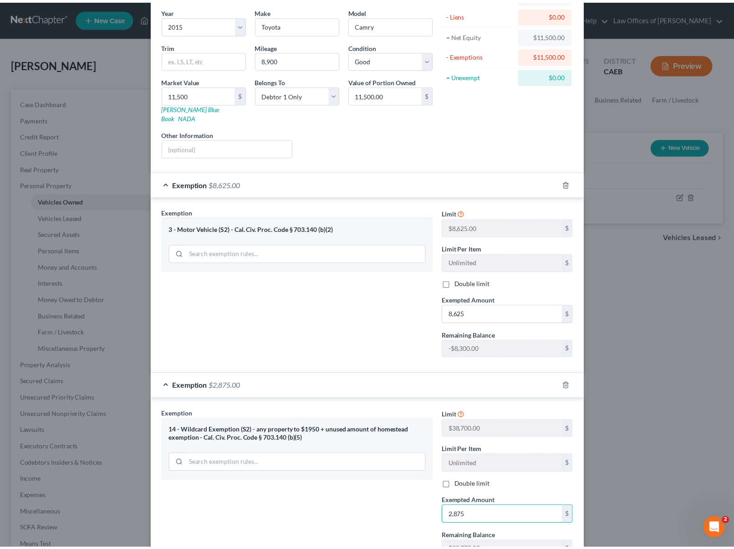
scroll to position [137, 0]
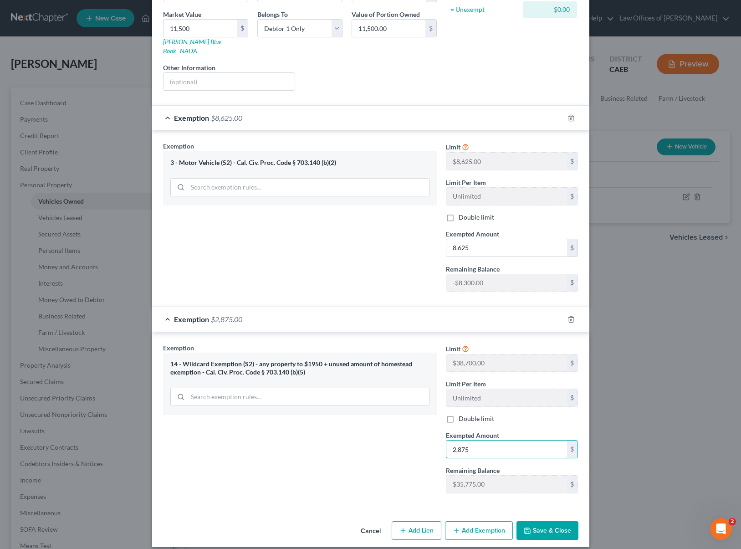
type input "2,875"
click at [549, 521] on button "Save & Close" at bounding box center [547, 530] width 62 height 19
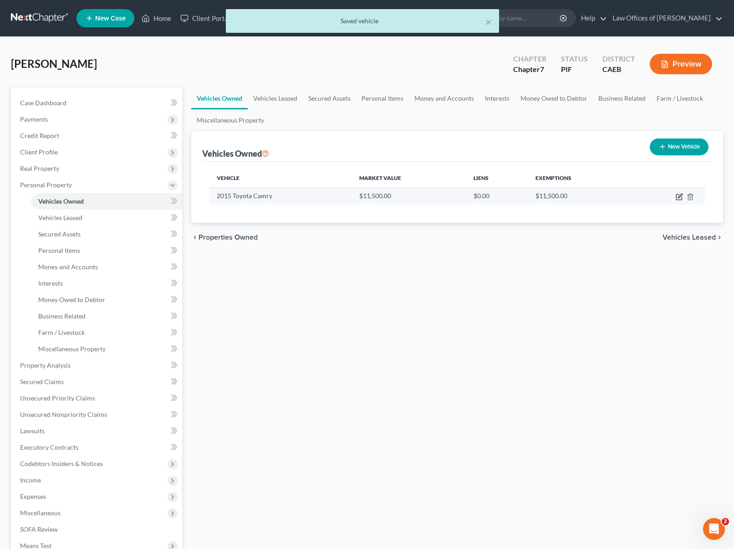
click at [678, 197] on icon "button" at bounding box center [679, 196] width 7 height 7
select select "0"
select select "11"
select select "2"
select select "0"
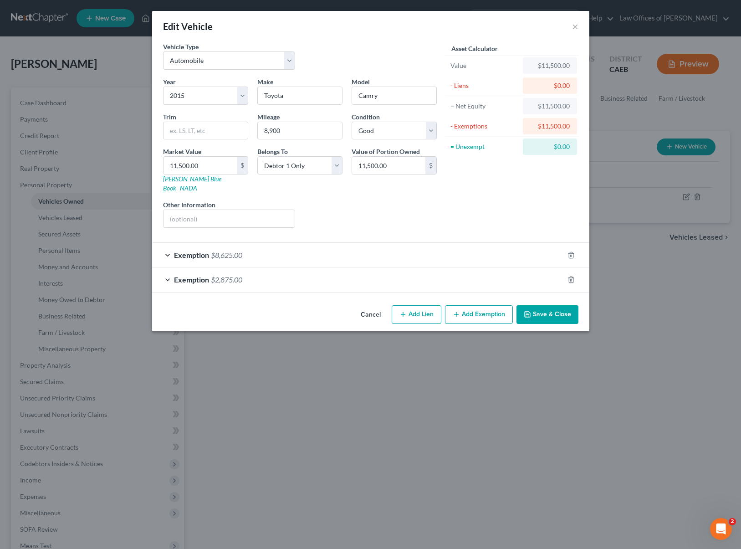
click at [560, 307] on button "Save & Close" at bounding box center [547, 314] width 62 height 19
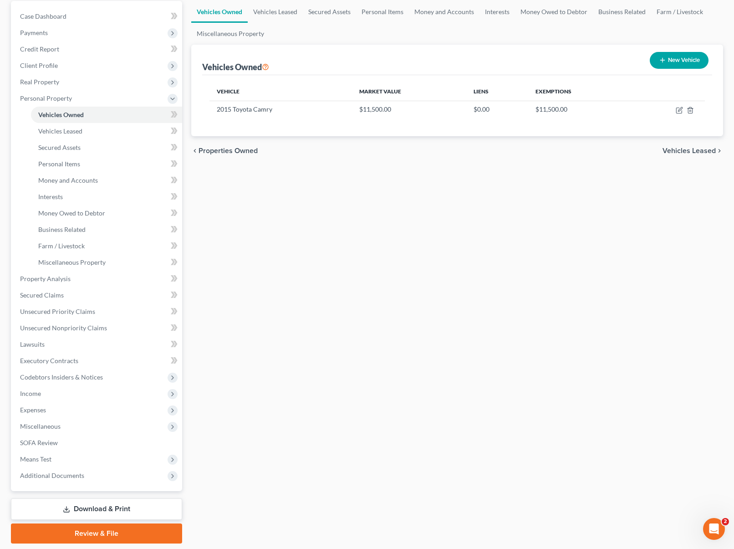
scroll to position [86, 0]
click at [144, 505] on link "Download & Print" at bounding box center [96, 509] width 171 height 21
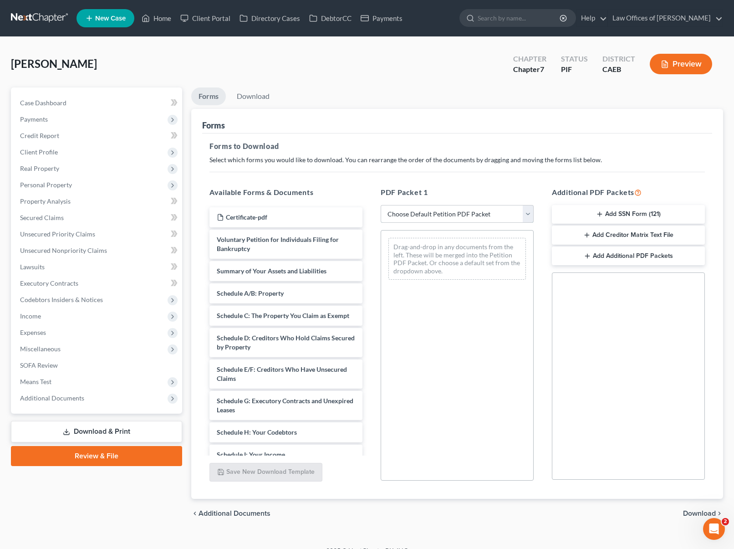
click at [528, 215] on select "Choose Default Petition PDF Packet Complete Bankruptcy Petition (all forms and …" at bounding box center [457, 214] width 153 height 18
click at [527, 215] on select "Choose Default Petition PDF Packet Complete Bankruptcy Petition (all forms and …" at bounding box center [457, 214] width 153 height 18
select select "4"
click at [381, 205] on select "Choose Default Petition PDF Packet Complete Bankruptcy Petition (all forms and …" at bounding box center [457, 214] width 153 height 18
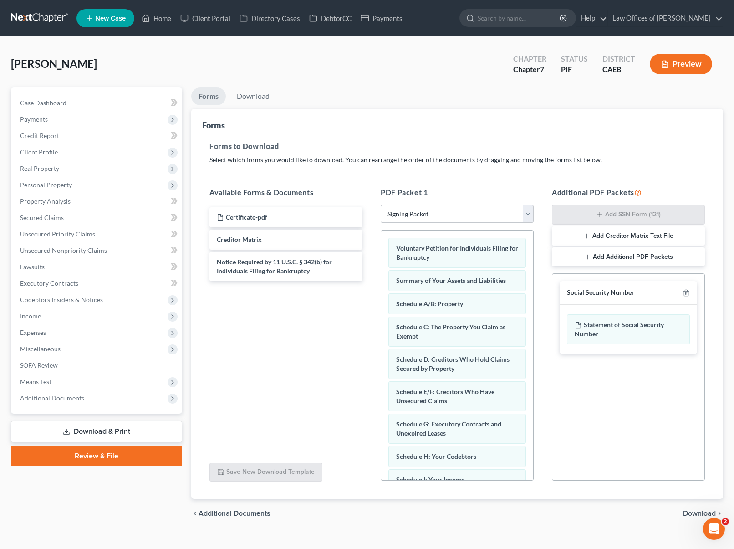
click at [704, 512] on span "Download" at bounding box center [699, 513] width 33 height 7
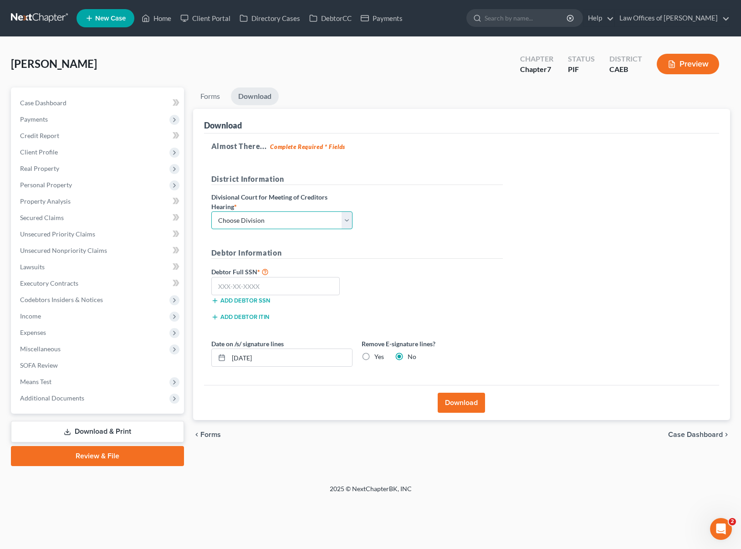
click at [346, 219] on select "Choose Division Fresno Modesto [GEOGRAPHIC_DATA]" at bounding box center [281, 220] width 141 height 18
select select "0"
click at [211, 211] on select "Choose Division Fresno Modesto [GEOGRAPHIC_DATA]" at bounding box center [281, 220] width 141 height 18
click at [283, 283] on input "text" at bounding box center [275, 286] width 129 height 18
type input "111-11-1111"
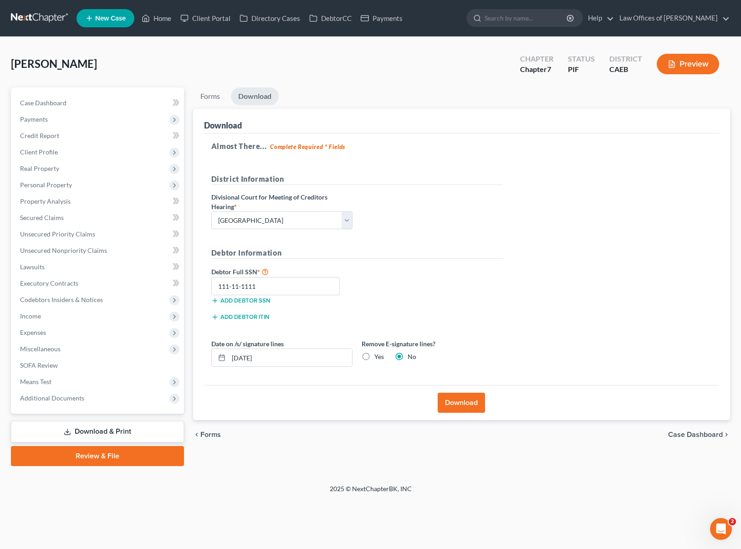
click at [462, 397] on button "Download" at bounding box center [461, 403] width 47 height 20
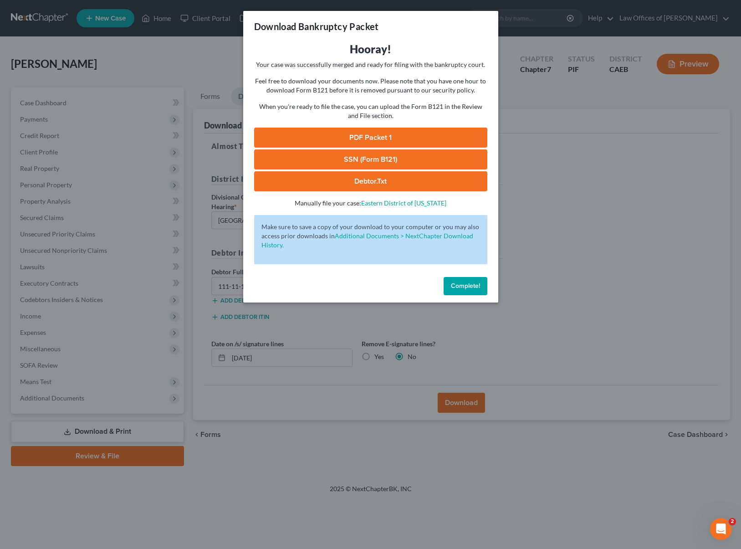
click at [416, 139] on link "PDF Packet 1" at bounding box center [370, 138] width 233 height 20
click at [464, 279] on button "Complete!" at bounding box center [466, 286] width 44 height 18
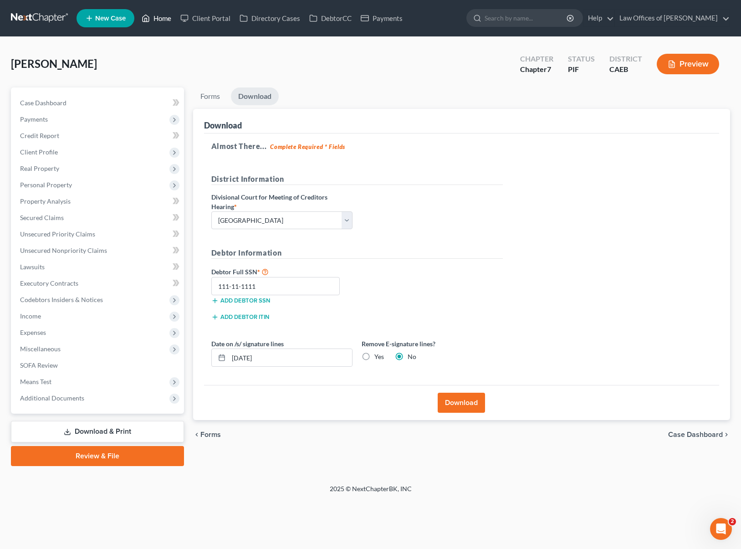
click at [166, 19] on link "Home" at bounding box center [156, 18] width 39 height 16
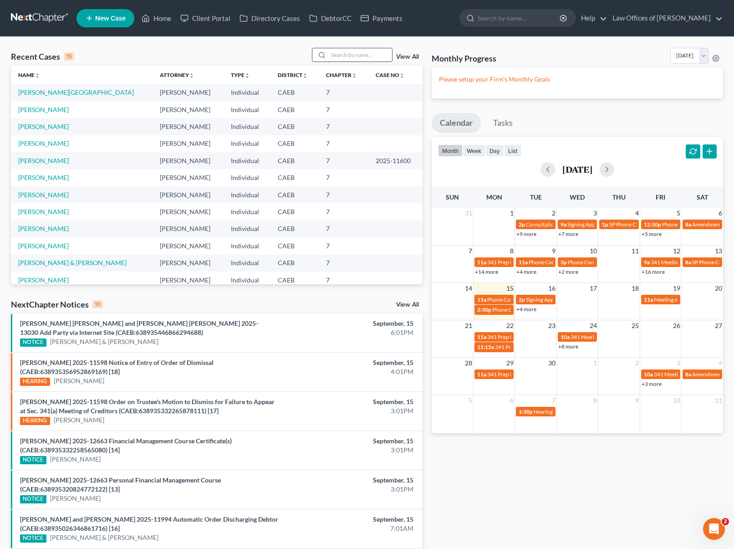
click at [349, 57] on input "search" at bounding box center [360, 54] width 64 height 13
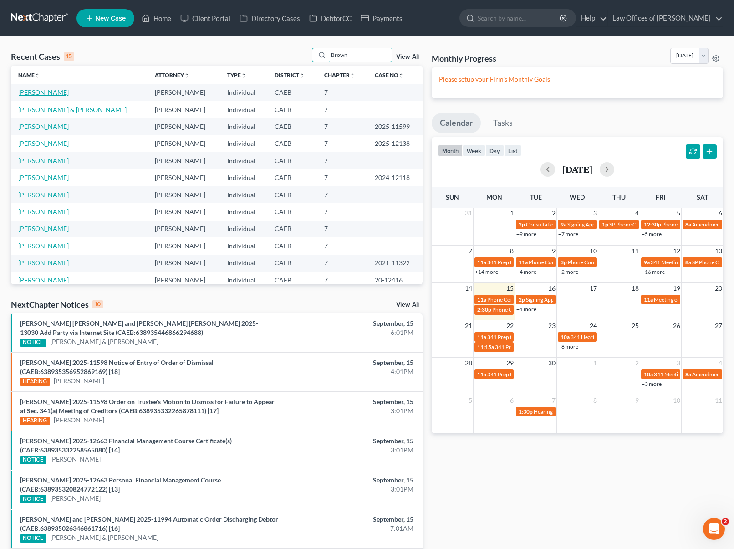
type input "Brown"
click at [52, 92] on link "[PERSON_NAME]" at bounding box center [43, 92] width 51 height 8
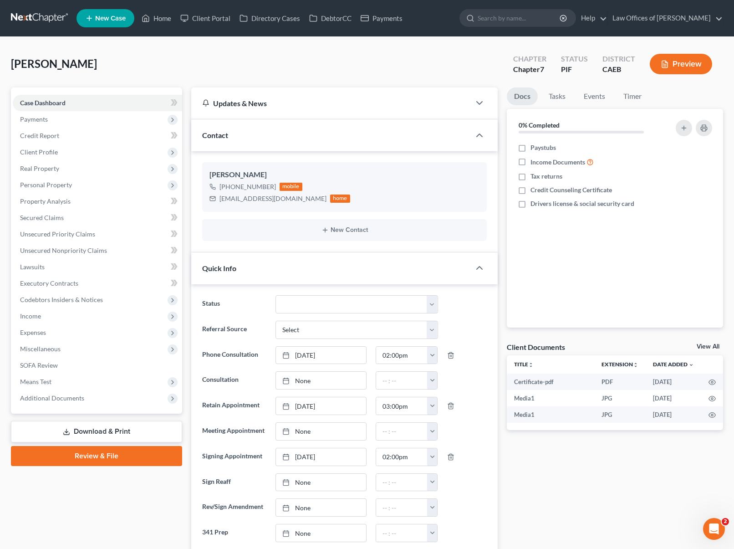
click at [146, 427] on link "Download & Print" at bounding box center [96, 431] width 171 height 21
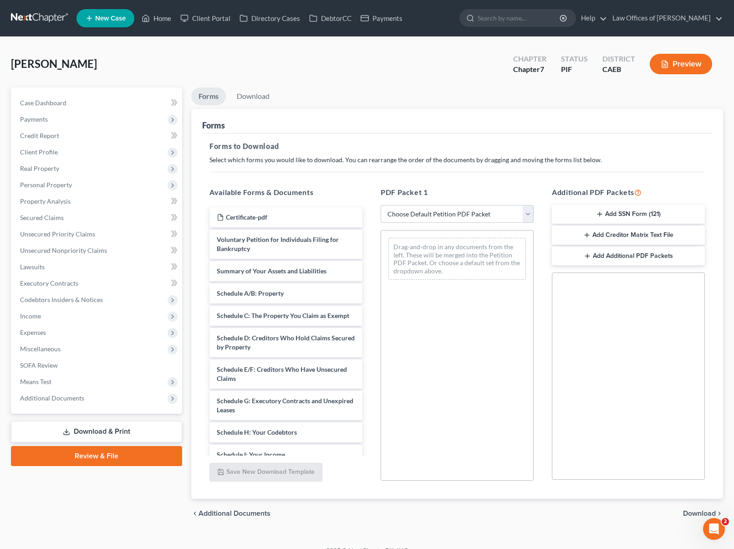
click at [529, 213] on select "Choose Default Petition PDF Packet Complete Bankruptcy Petition (all forms and …" at bounding box center [457, 214] width 153 height 18
select select "4"
click at [381, 205] on select "Choose Default Petition PDF Packet Complete Bankruptcy Petition (all forms and …" at bounding box center [457, 214] width 153 height 18
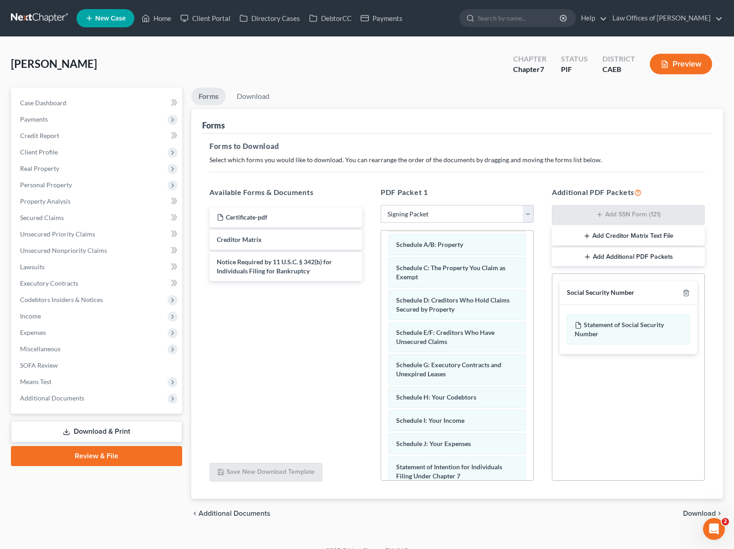
scroll to position [60, 0]
click at [700, 512] on span "Download" at bounding box center [699, 513] width 33 height 7
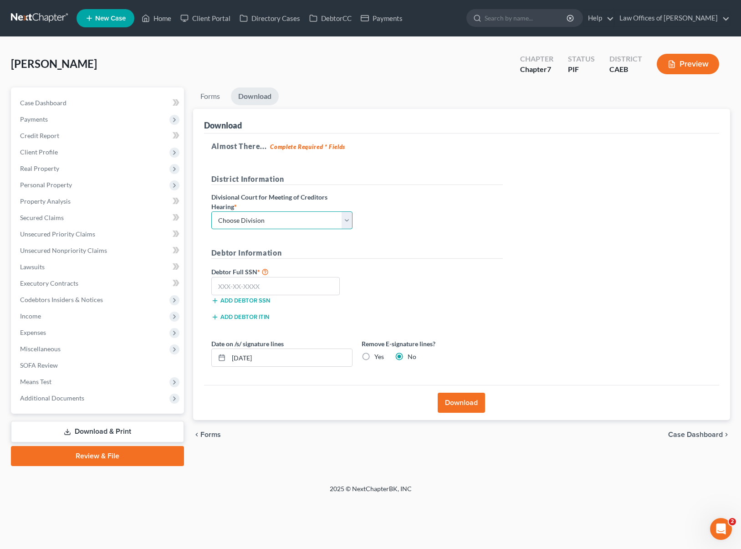
click at [349, 219] on select "Choose Division Fresno Modesto [GEOGRAPHIC_DATA]" at bounding box center [281, 220] width 141 height 18
select select "0"
click at [211, 211] on select "Choose Division Fresno Modesto [GEOGRAPHIC_DATA]" at bounding box center [281, 220] width 141 height 18
click at [275, 288] on input "text" at bounding box center [275, 286] width 129 height 18
type input "553-84-9769"
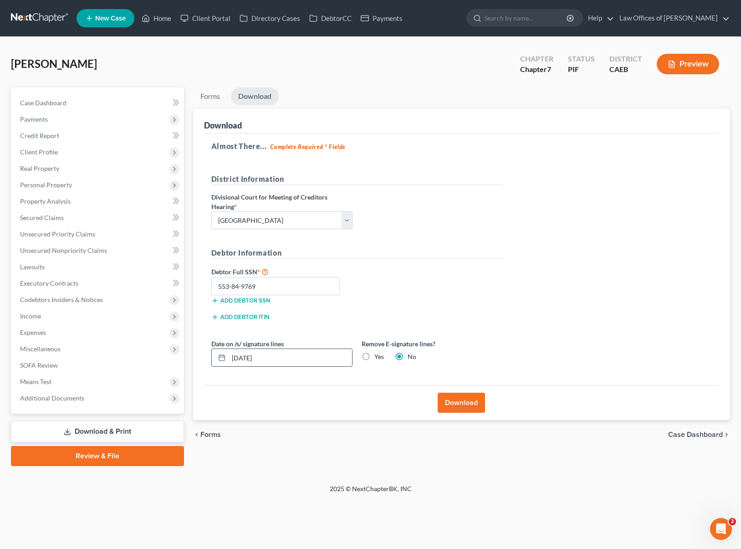
click at [306, 360] on input "[DATE]" at bounding box center [290, 357] width 123 height 17
type input "09/16/2025"
click at [468, 403] on button "Download" at bounding box center [461, 403] width 47 height 20
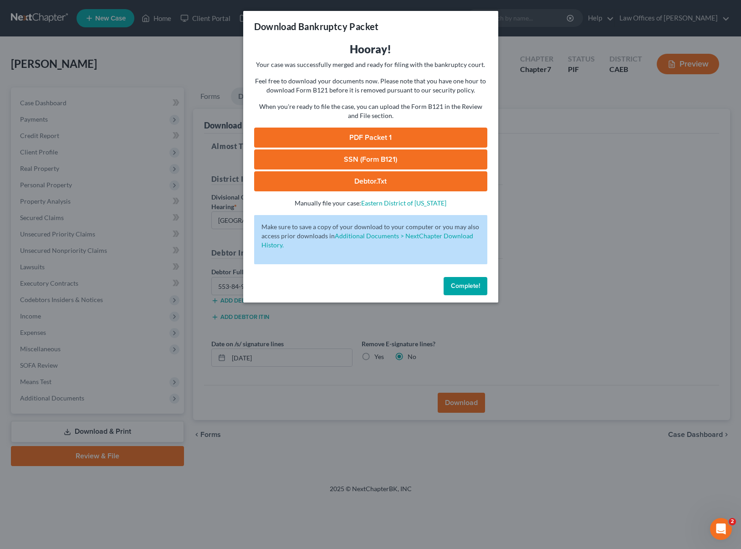
click at [385, 155] on link "SSN (Form B121)" at bounding box center [370, 159] width 233 height 20
click at [377, 133] on link "PDF Packet 1" at bounding box center [370, 138] width 233 height 20
click at [464, 277] on button "Complete!" at bounding box center [466, 286] width 44 height 18
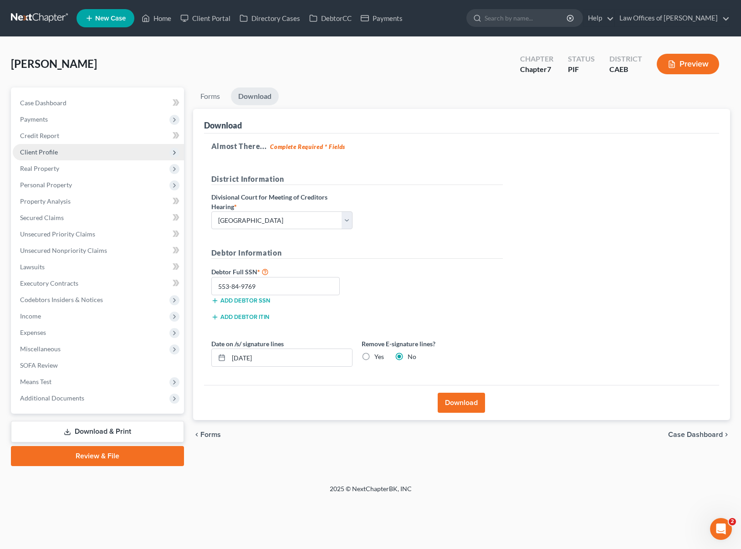
click at [82, 151] on span "Client Profile" at bounding box center [98, 152] width 171 height 16
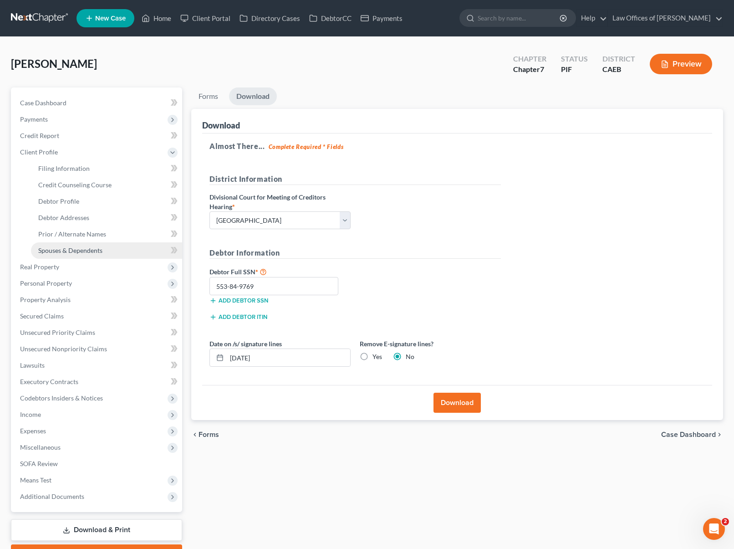
click at [98, 251] on span "Spouses & Dependents" at bounding box center [70, 250] width 64 height 8
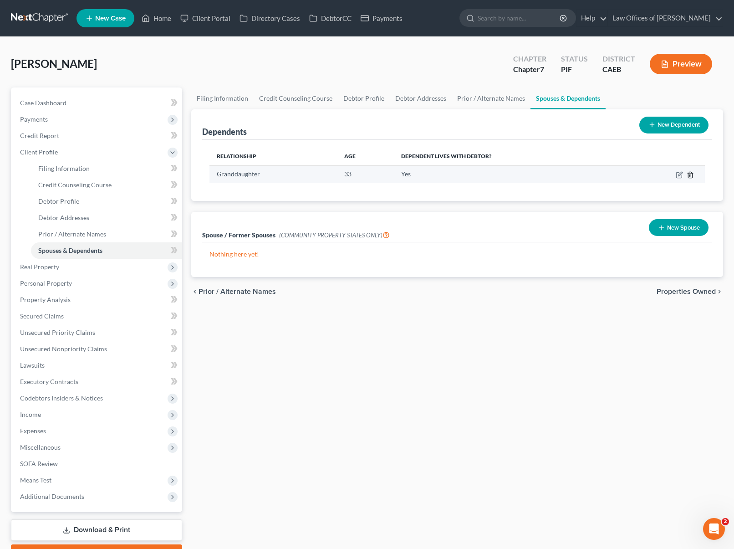
click at [689, 175] on icon "button" at bounding box center [690, 174] width 7 height 7
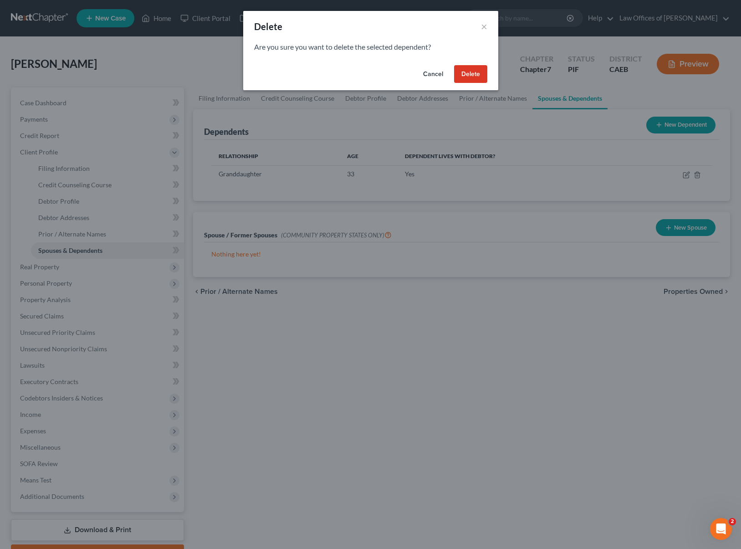
click at [470, 76] on button "Delete" at bounding box center [470, 74] width 33 height 18
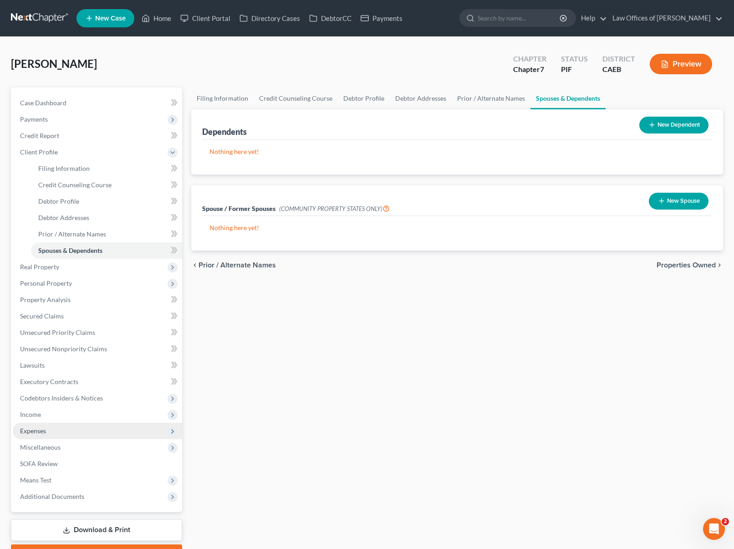
scroll to position [49, 0]
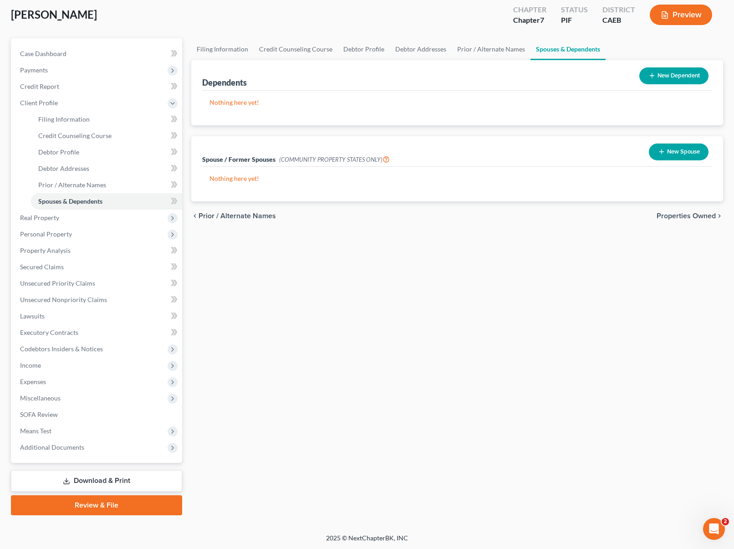
click at [164, 479] on link "Download & Print" at bounding box center [96, 480] width 171 height 21
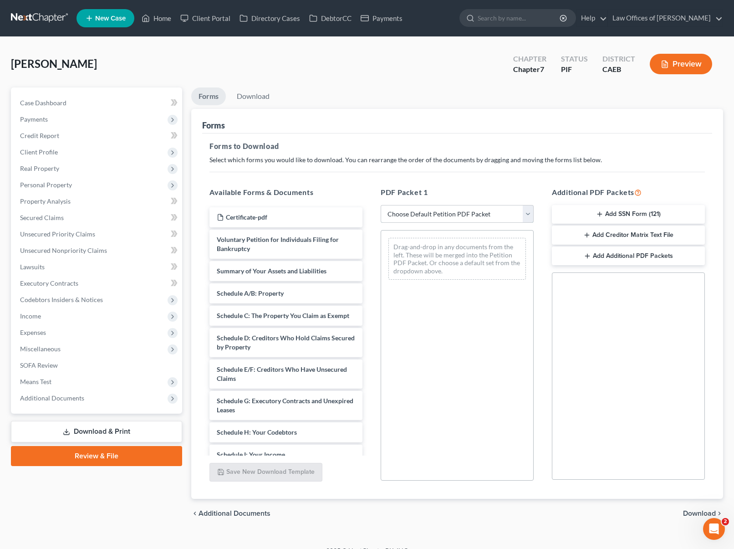
click at [528, 216] on select "Choose Default Petition PDF Packet Complete Bankruptcy Petition (all forms and …" at bounding box center [457, 214] width 153 height 18
select select "4"
click at [381, 205] on select "Choose Default Petition PDF Packet Complete Bankruptcy Petition (all forms and …" at bounding box center [457, 214] width 153 height 18
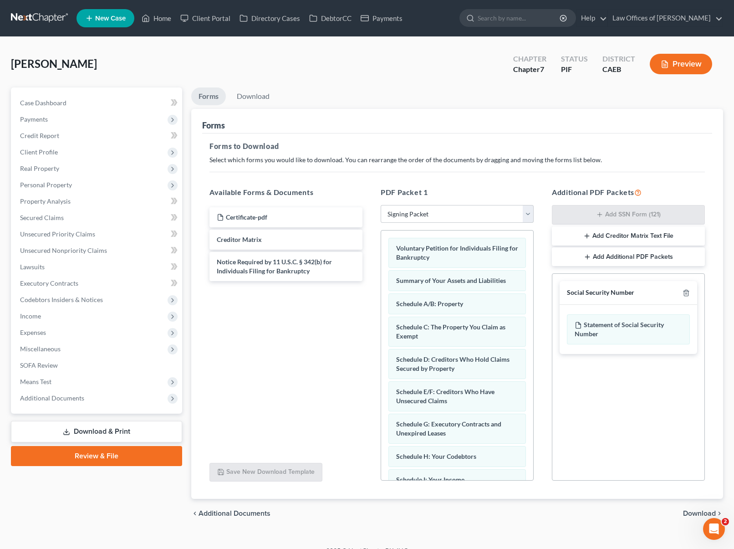
click at [696, 512] on span "Download" at bounding box center [699, 513] width 33 height 7
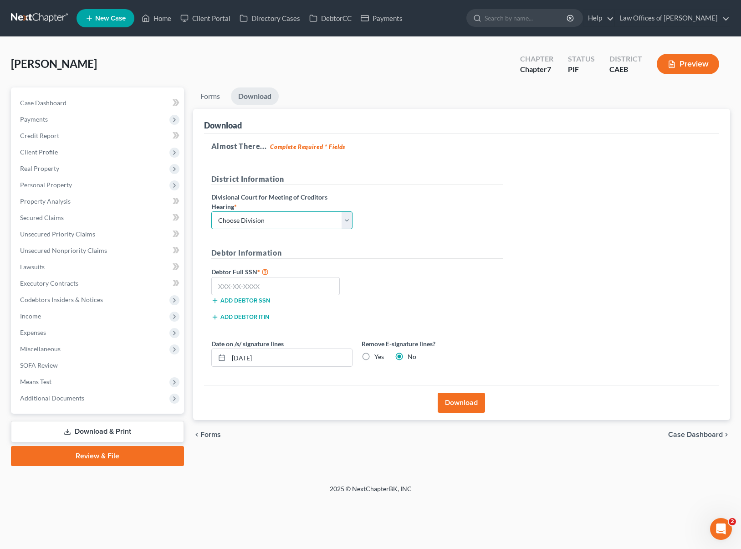
click at [347, 219] on select "Choose Division Fresno Modesto [GEOGRAPHIC_DATA]" at bounding box center [281, 220] width 141 height 18
select select "0"
click at [211, 211] on select "Choose Division Fresno Modesto [GEOGRAPHIC_DATA]" at bounding box center [281, 220] width 141 height 18
click at [293, 278] on input "text" at bounding box center [275, 286] width 129 height 18
type input "111-11-1111"
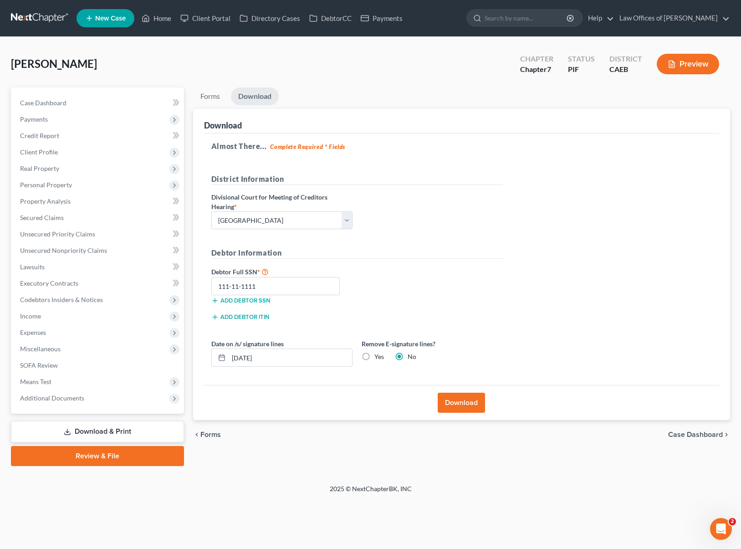
click at [464, 405] on button "Download" at bounding box center [461, 403] width 47 height 20
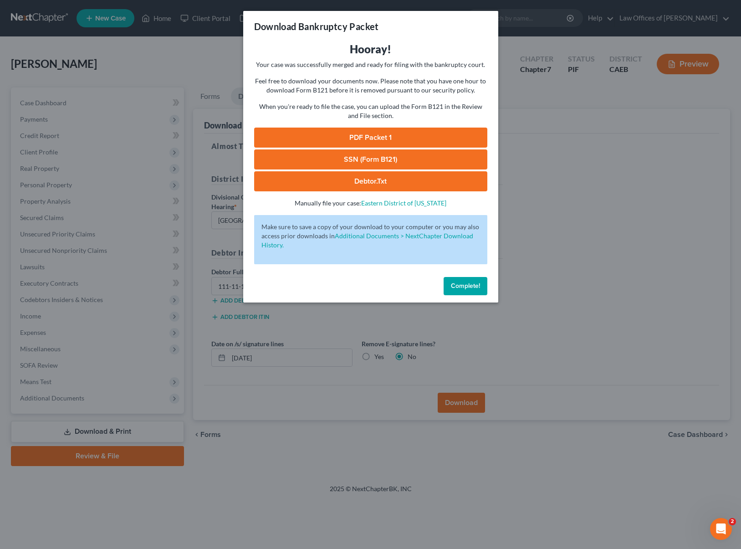
click at [399, 138] on link "PDF Packet 1" at bounding box center [370, 138] width 233 height 20
click at [470, 286] on span "Complete!" at bounding box center [465, 286] width 29 height 8
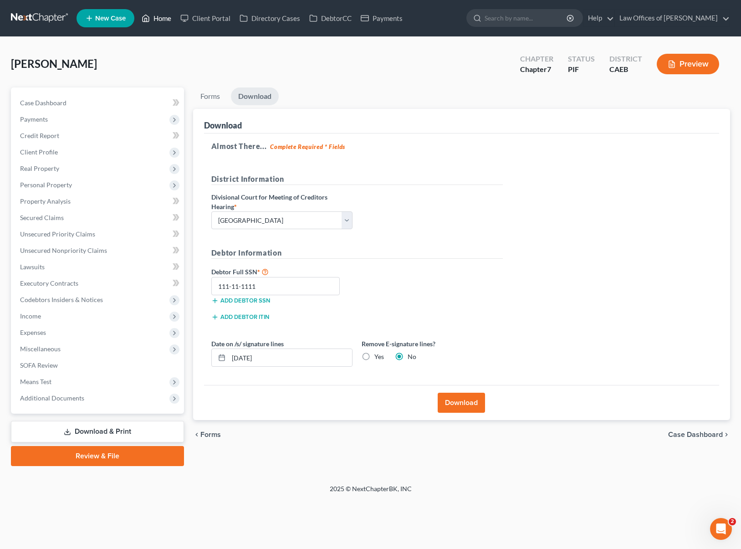
click at [170, 20] on link "Home" at bounding box center [156, 18] width 39 height 16
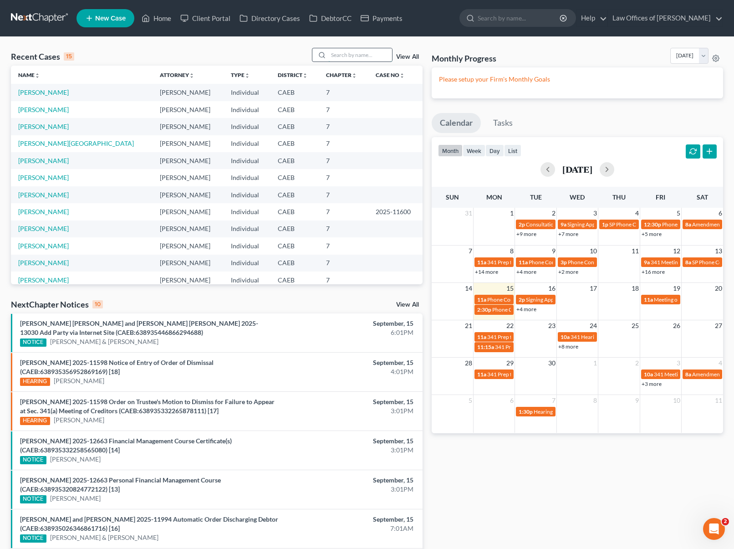
click at [362, 56] on input "search" at bounding box center [360, 54] width 64 height 13
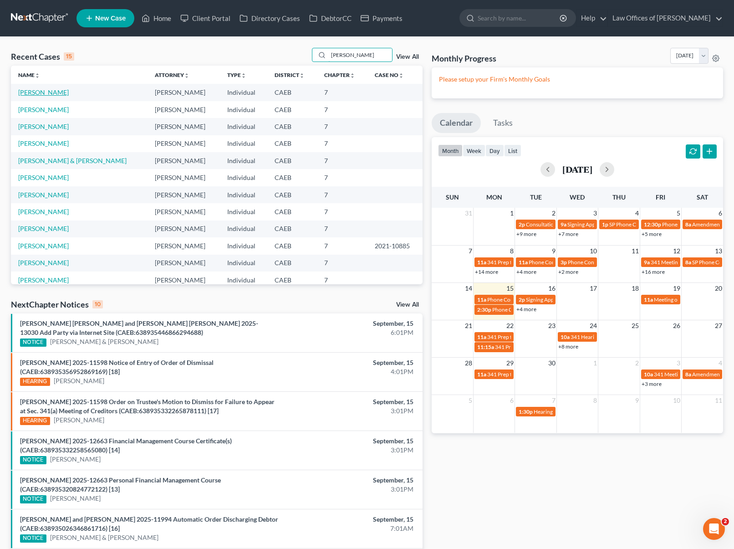
type input "Moreno"
click at [58, 92] on link "[PERSON_NAME]" at bounding box center [43, 92] width 51 height 8
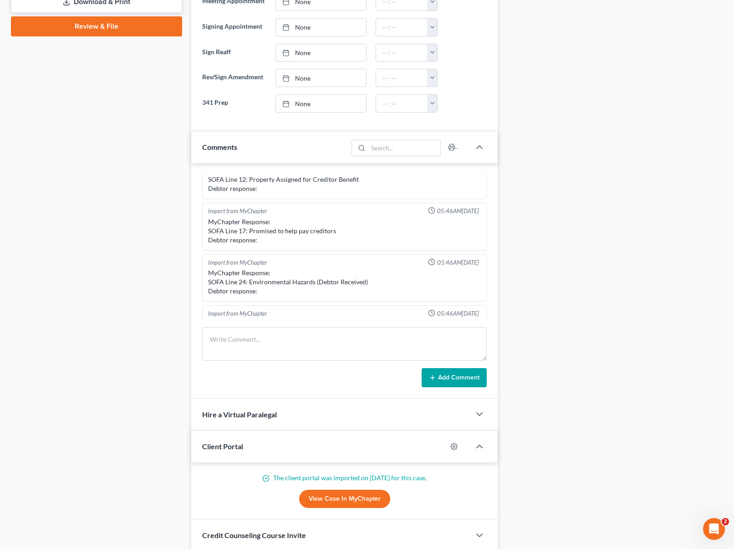
scroll to position [702, 0]
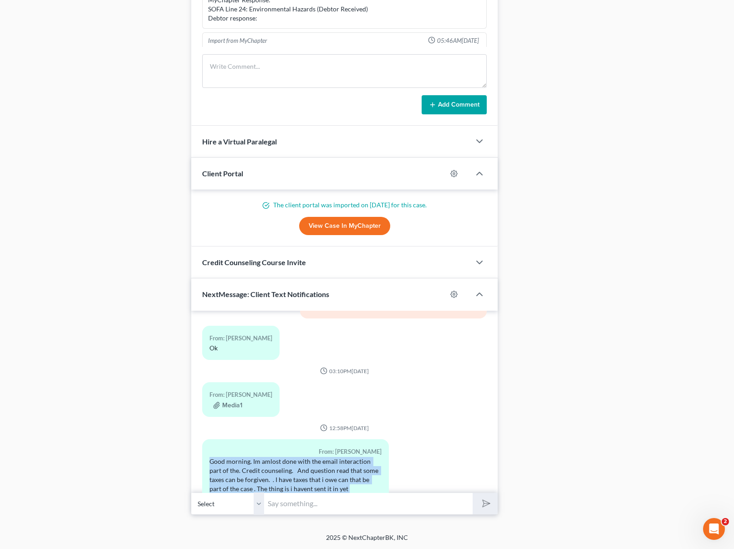
drag, startPoint x: 207, startPoint y: 423, endPoint x: 377, endPoint y: 459, distance: 173.3
click at [373, 450] on div "From: Ricardo Moreno-Pimentel Good morning. Im amlost done with the email inter…" at bounding box center [295, 474] width 187 height 71
click at [376, 457] on div "Good morning. Im amlost done with the email interaction part of the. Credit cou…" at bounding box center [295, 480] width 172 height 46
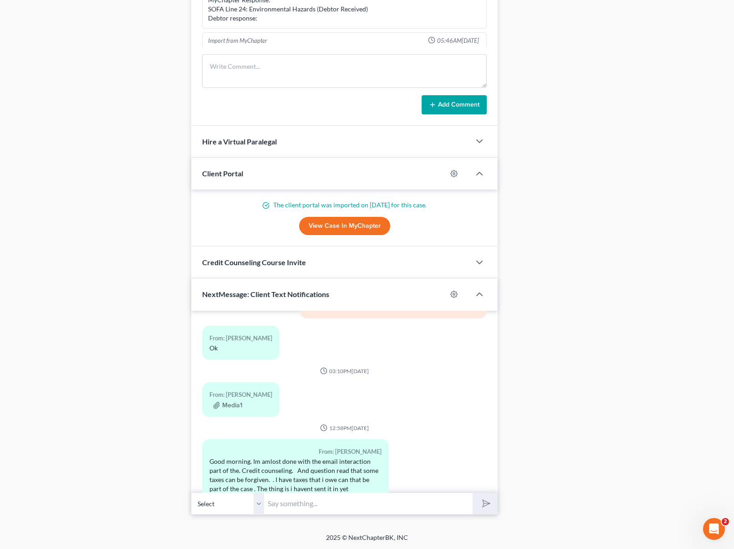
drag, startPoint x: 377, startPoint y: 459, endPoint x: 331, endPoint y: 441, distance: 49.0
click at [367, 471] on div "From: Ricardo Moreno-Pimentel Good morning. Im amlost done with the email inter…" at bounding box center [295, 474] width 187 height 71
click at [331, 457] on div "Good morning. Im amlost done with the email interaction part of the. Credit cou…" at bounding box center [295, 480] width 172 height 46
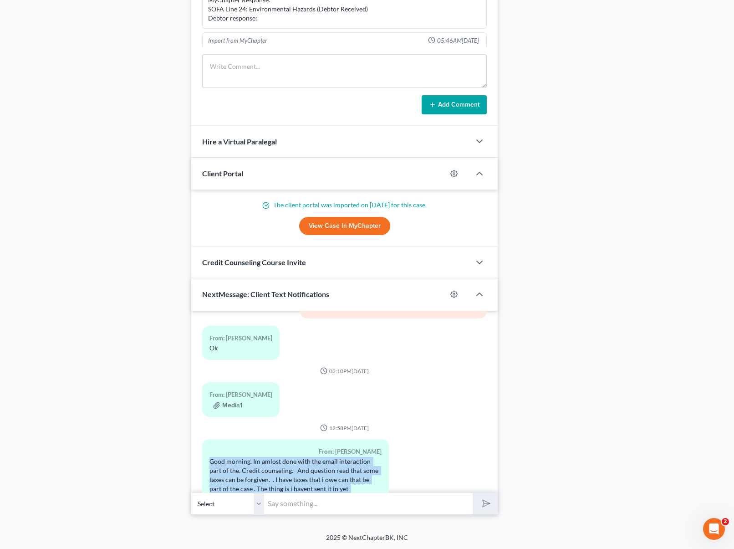
drag, startPoint x: 208, startPoint y: 424, endPoint x: 368, endPoint y: 466, distance: 165.5
click at [368, 466] on div "From: Ricardo Moreno-Pimentel Good morning. Im amlost done with the email inter…" at bounding box center [295, 474] width 187 height 71
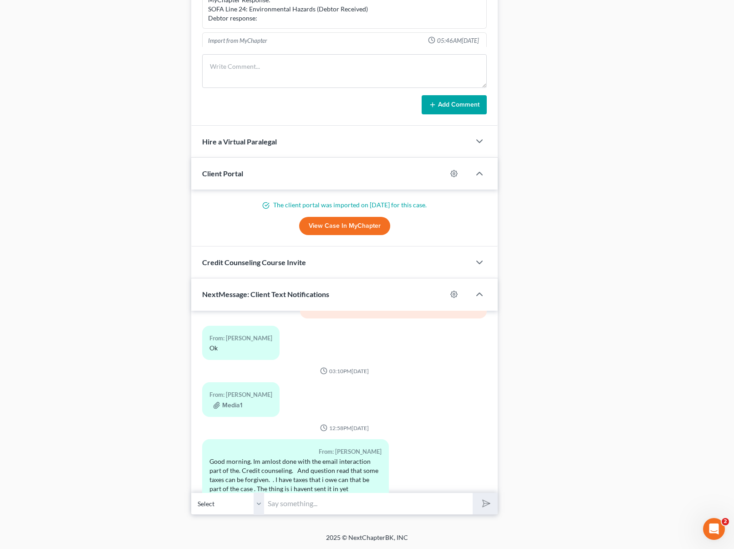
click at [301, 457] on div "Good morning. Im amlost done with the email interaction part of the. Credit cou…" at bounding box center [295, 480] width 172 height 46
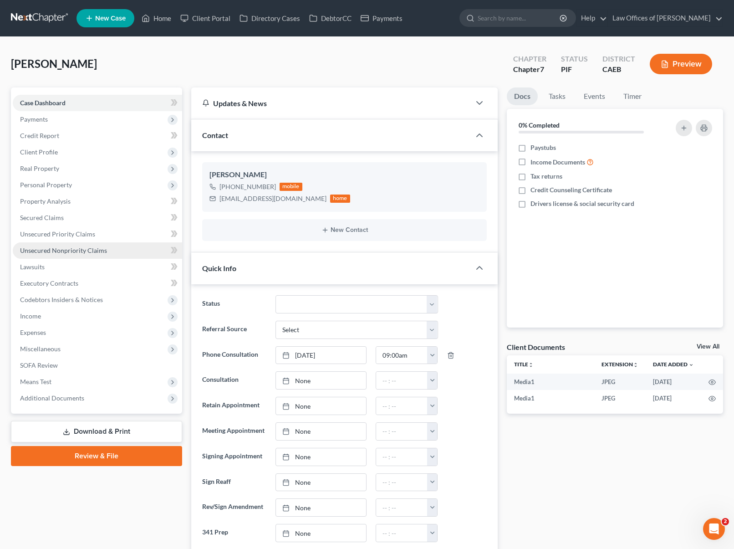
scroll to position [11, 0]
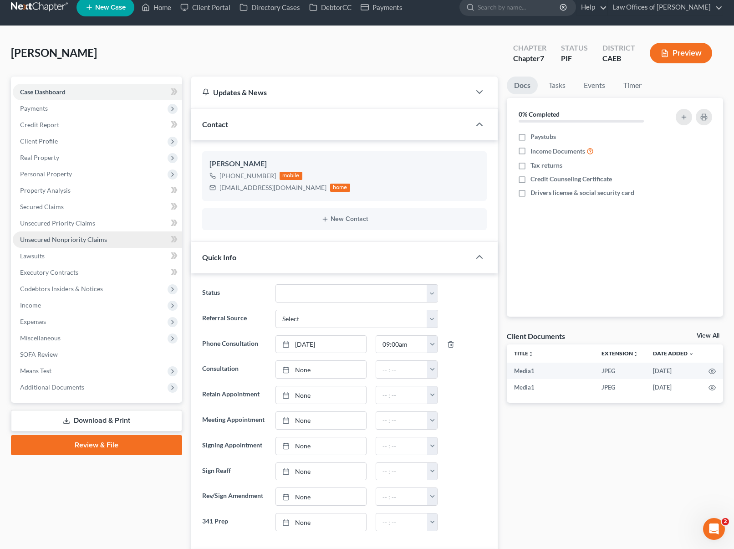
click at [82, 243] on link "Unsecured Nonpriority Claims" at bounding box center [97, 239] width 169 height 16
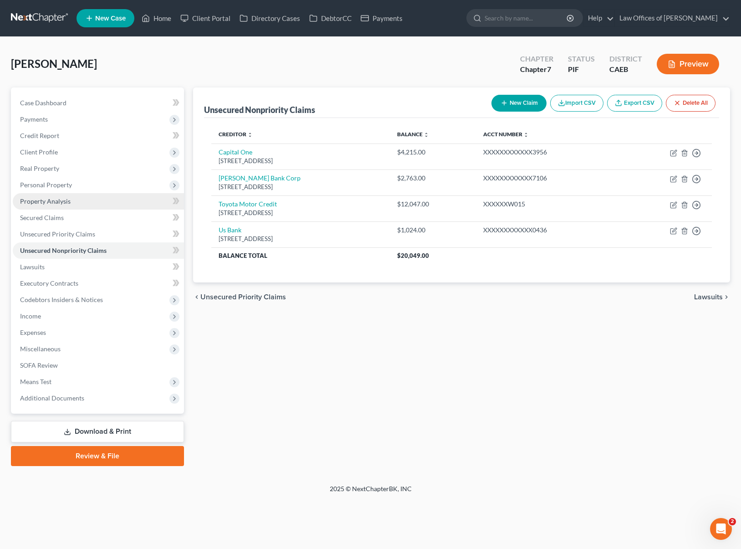
click at [85, 201] on link "Property Analysis" at bounding box center [98, 201] width 171 height 16
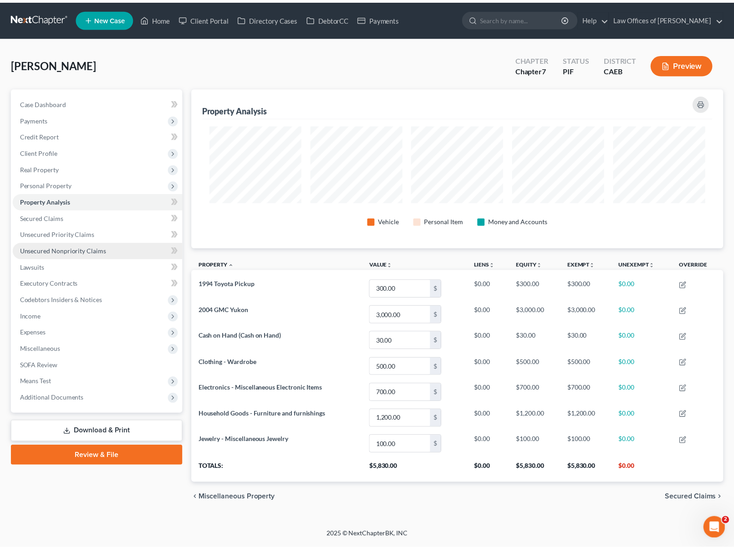
scroll to position [160, 537]
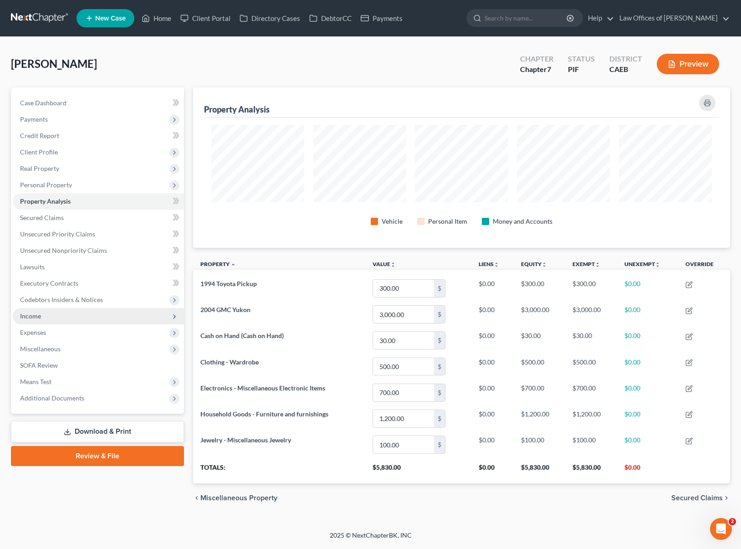
click at [71, 318] on span "Income" at bounding box center [98, 316] width 171 height 16
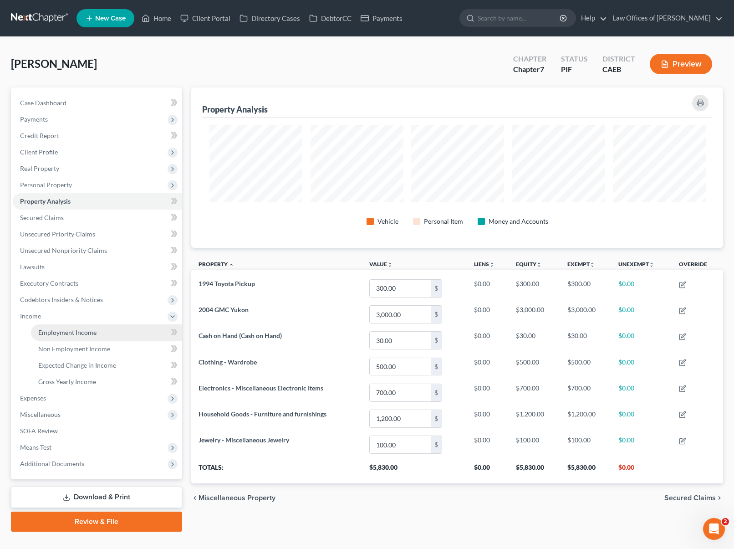
scroll to position [0, 0]
click at [84, 327] on link "Employment Income" at bounding box center [106, 332] width 151 height 16
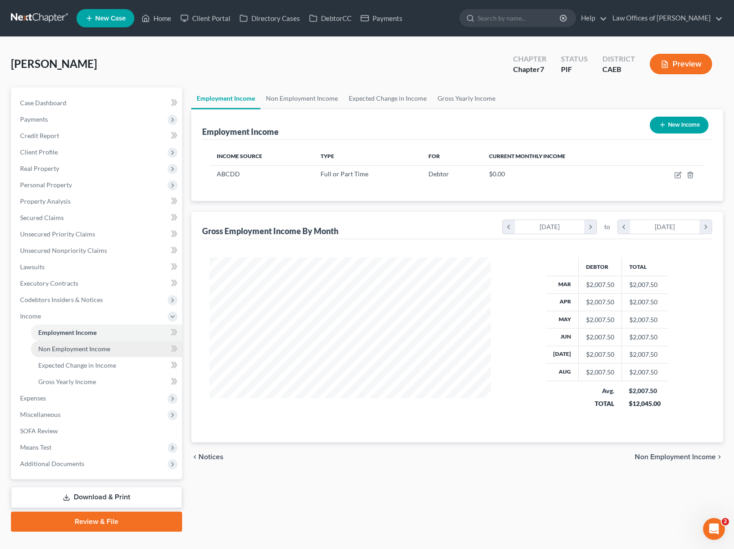
click at [93, 347] on span "Non Employment Income" at bounding box center [74, 349] width 72 height 8
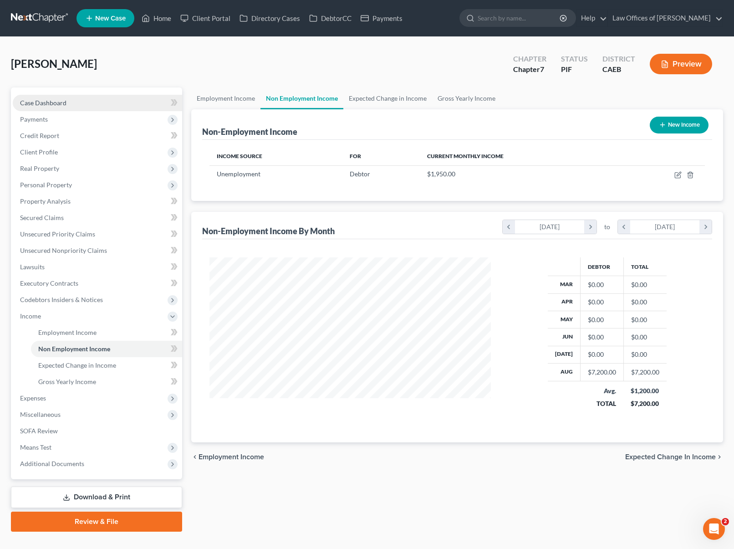
click at [84, 106] on link "Case Dashboard" at bounding box center [97, 103] width 169 height 16
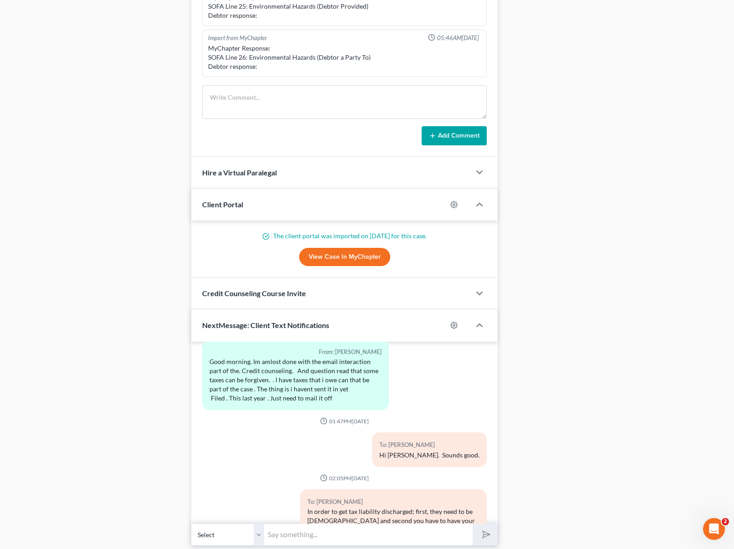
click at [298, 535] on input "text" at bounding box center [368, 534] width 209 height 22
type input "Hi. We are almost done with your petition. Just wanted to confirm that you are …"
click at [473, 524] on button "submit" at bounding box center [485, 534] width 25 height 21
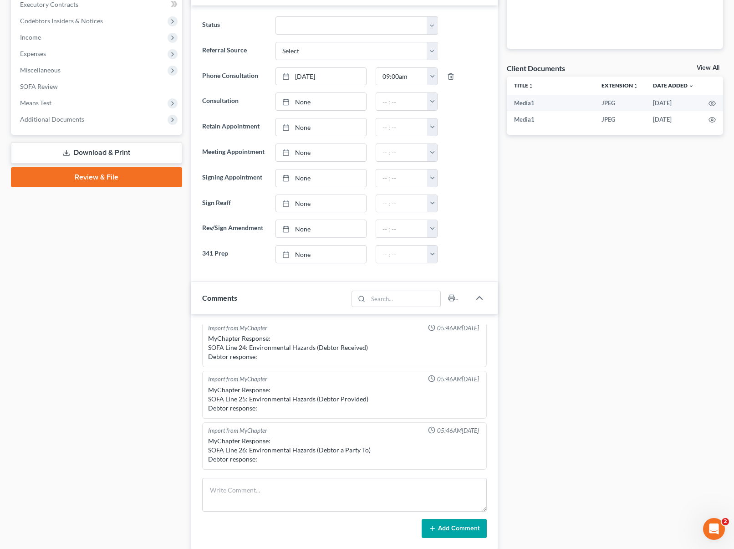
scroll to position [334, 0]
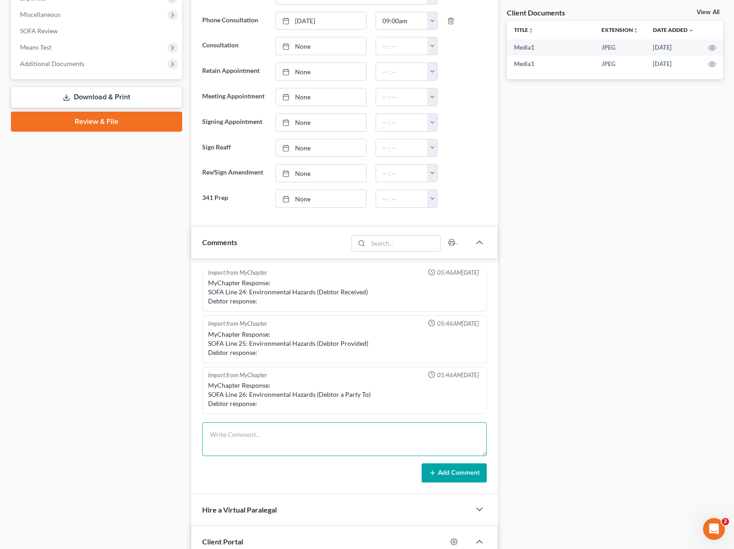
click at [225, 433] on textarea at bounding box center [344, 439] width 285 height 34
type textarea "Texted client to see if he is still unemployed."
click at [440, 475] on button "Add Comment" at bounding box center [454, 472] width 65 height 19
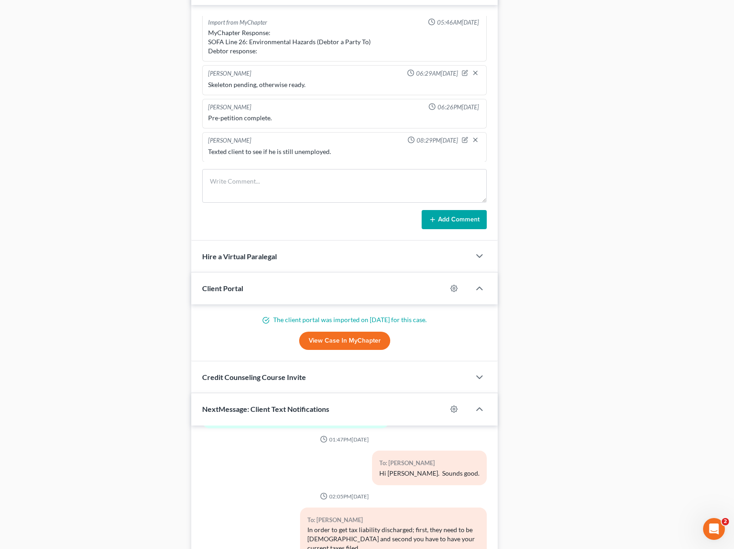
scroll to position [586, 0]
